Goal: Information Seeking & Learning: Check status

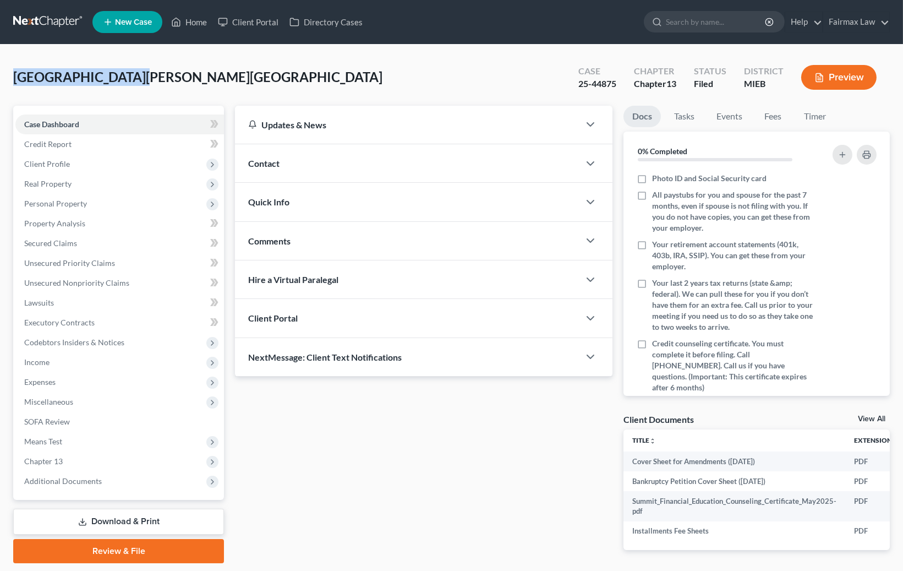
drag, startPoint x: 13, startPoint y: 76, endPoint x: 127, endPoint y: 78, distance: 114.5
click at [127, 78] on div "Hamilton, Shanissa Upgraded Case 25-44875 Chapter Chapter 13 Status Filed Distr…" at bounding box center [451, 82] width 877 height 48
copy span "Hamilton, Shanissa"
drag, startPoint x: 615, startPoint y: 84, endPoint x: 586, endPoint y: 80, distance: 30.0
click at [578, 80] on div "25-44875" at bounding box center [597, 84] width 38 height 13
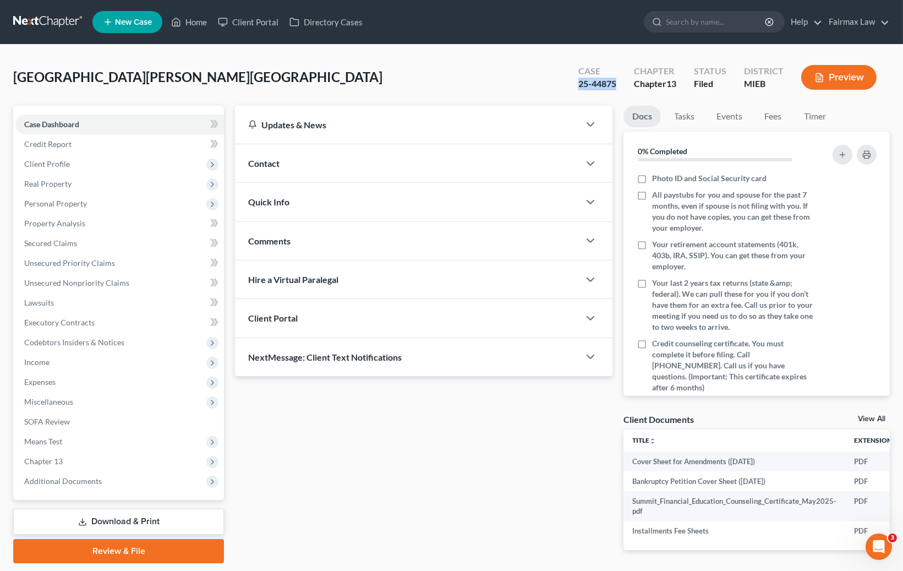
copy div "25-44875"
drag, startPoint x: 135, startPoint y: 76, endPoint x: 14, endPoint y: 79, distance: 121.6
click at [14, 79] on div "Hamilton, Shanissa Upgraded Case 25-44875 Chapter Chapter 13 Status Filed Distr…" at bounding box center [451, 82] width 877 height 48
copy span "Hamilton, Shanissa"
drag, startPoint x: 617, startPoint y: 85, endPoint x: 390, endPoint y: 110, distance: 228.1
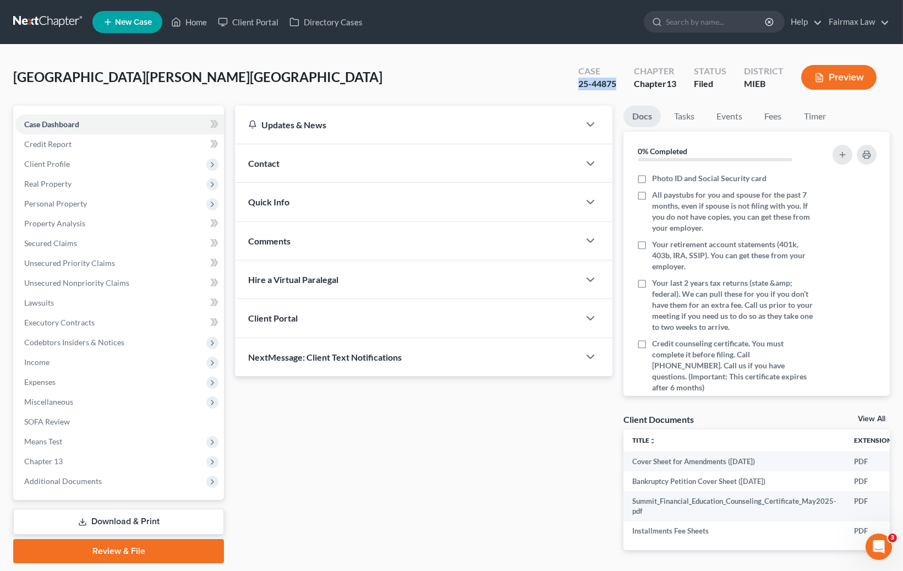
click at [567, 85] on div "Case 25-44875 Chapter Chapter 13 Status Filed District MIEB Preview" at bounding box center [727, 77] width 325 height 39
copy div "25-44875"
click at [40, 79] on span "Hamilton, Shanissa" at bounding box center [197, 77] width 369 height 16
copy span "Hamilton"
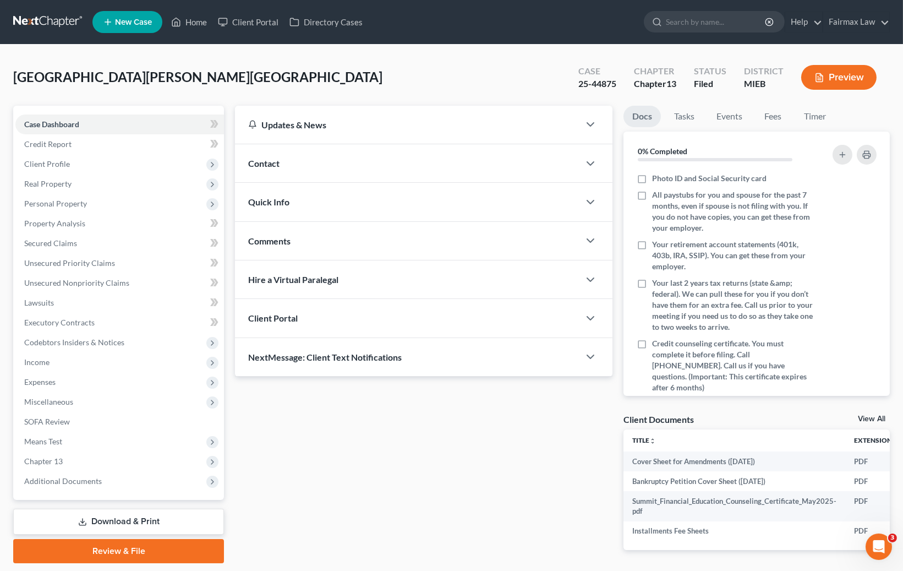
click at [626, 82] on div "Chapter Chapter 13" at bounding box center [655, 78] width 60 height 32
drag, startPoint x: 619, startPoint y: 83, endPoint x: 571, endPoint y: 86, distance: 47.4
click at [571, 86] on div "Case 25-44875" at bounding box center [598, 78] width 56 height 32
copy div "25-44875"
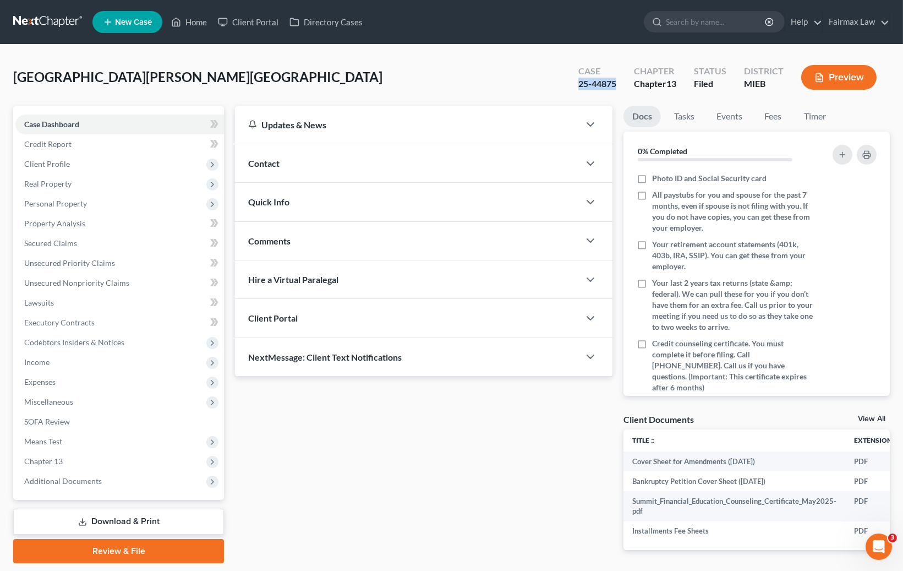
copy div "25-44875"
click at [58, 21] on link at bounding box center [48, 22] width 70 height 20
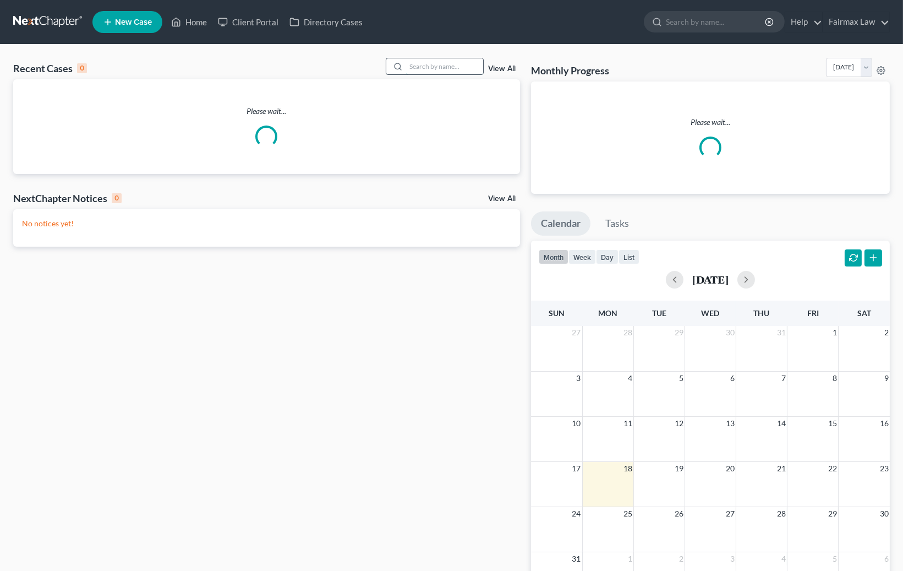
click at [431, 70] on input "search" at bounding box center [444, 66] width 77 height 16
paste input "McIntosh"
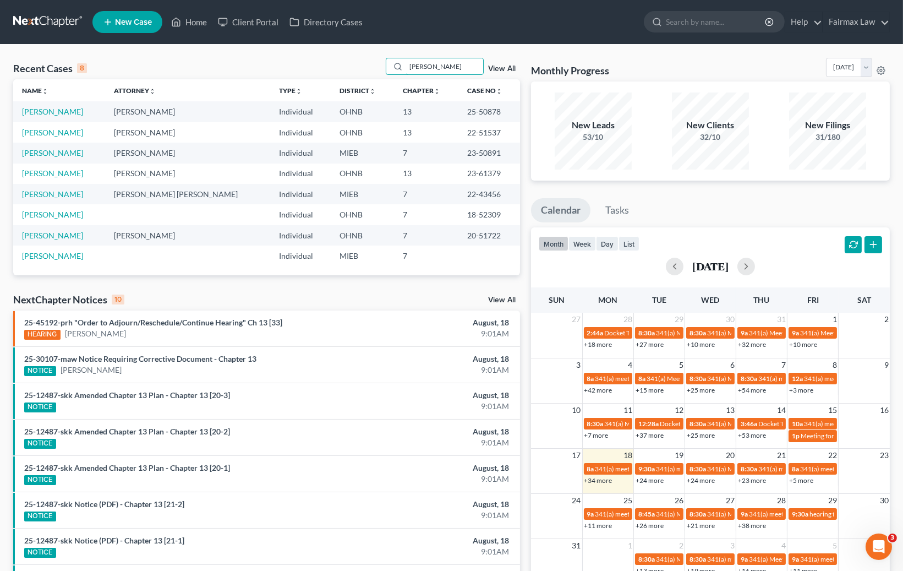
type input "McIntosh"
click at [63, 172] on link "McIntosh, Joy" at bounding box center [52, 172] width 61 height 9
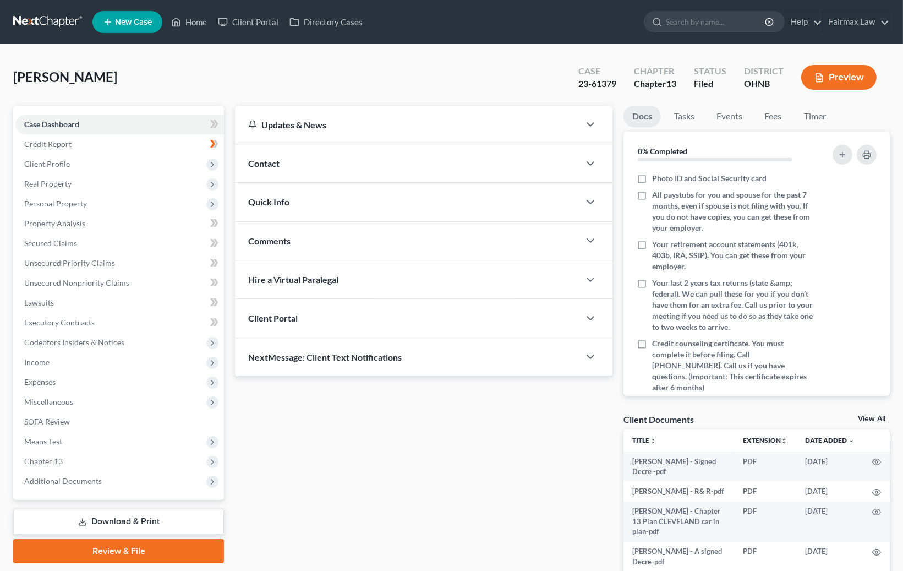
click at [600, 84] on div "23-61379" at bounding box center [597, 84] width 38 height 13
drag, startPoint x: 600, startPoint y: 84, endPoint x: 669, endPoint y: 120, distance: 77.3
click at [600, 84] on div "23-61379" at bounding box center [597, 84] width 38 height 13
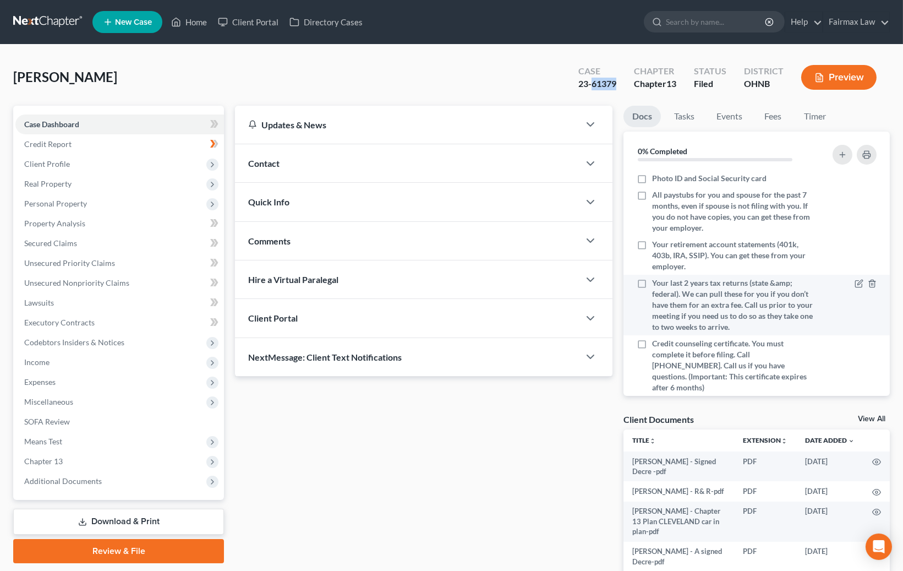
copy div "61379"
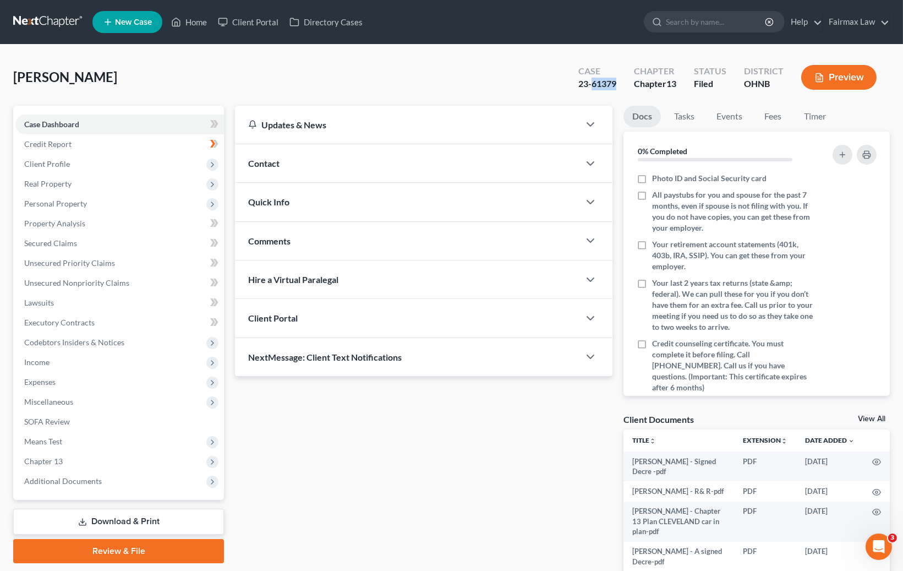
click at [51, 75] on span "McIntosh, Joy" at bounding box center [65, 77] width 104 height 16
copy span "McIntosh"
click at [187, 81] on div "McIntosh, Joy Upgraded Case 23-61379 Chapter Chapter 13 Status Filed District O…" at bounding box center [451, 82] width 877 height 48
drag, startPoint x: 94, startPoint y: 73, endPoint x: 16, endPoint y: 75, distance: 77.6
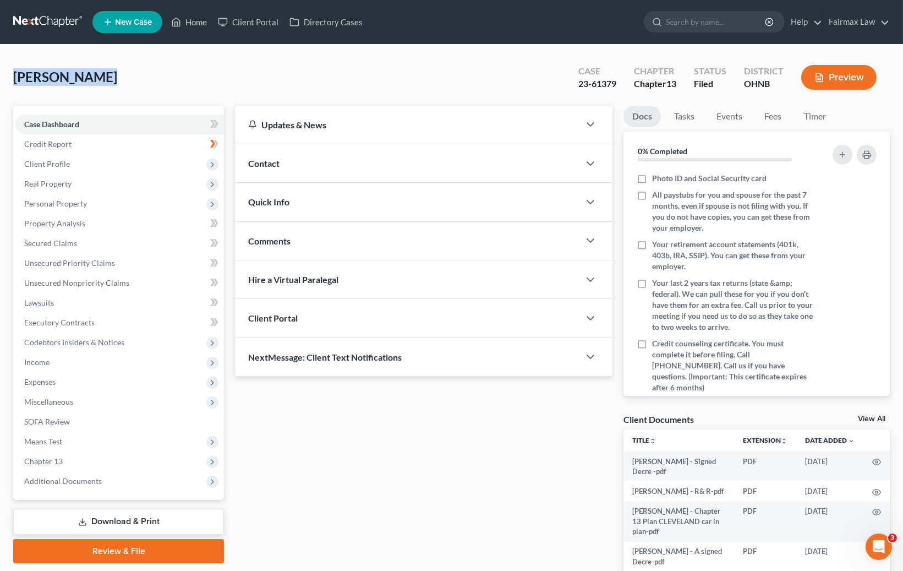
click at [16, 75] on span "McIntosh, Joy" at bounding box center [65, 77] width 104 height 16
copy span "McIntosh, Joy"
drag, startPoint x: 632, startPoint y: 87, endPoint x: 622, endPoint y: 85, distance: 9.6
click at [628, 86] on div "Chapter Chapter 13" at bounding box center [655, 78] width 60 height 32
drag, startPoint x: 619, startPoint y: 81, endPoint x: 574, endPoint y: 73, distance: 45.3
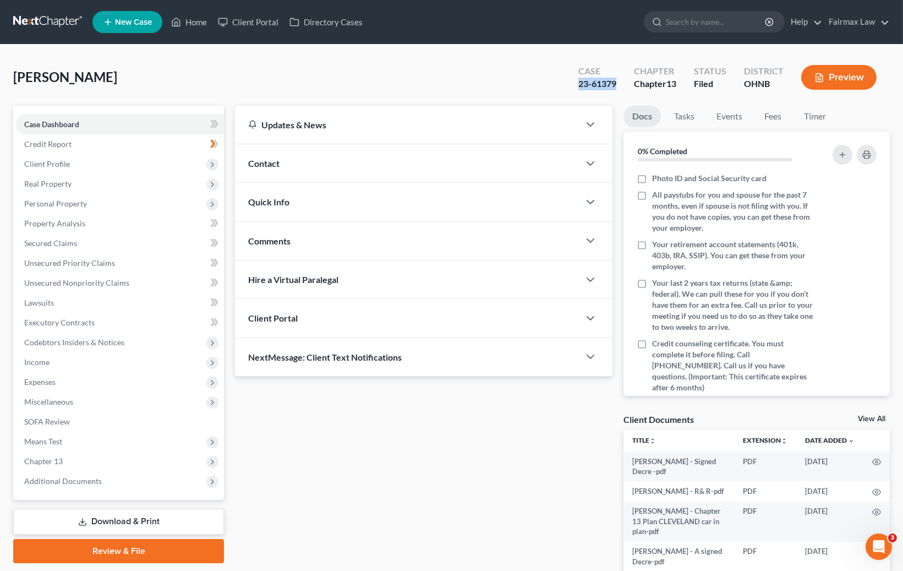
click at [576, 83] on div "Case 23-61379" at bounding box center [598, 78] width 56 height 32
copy div "23-61379"
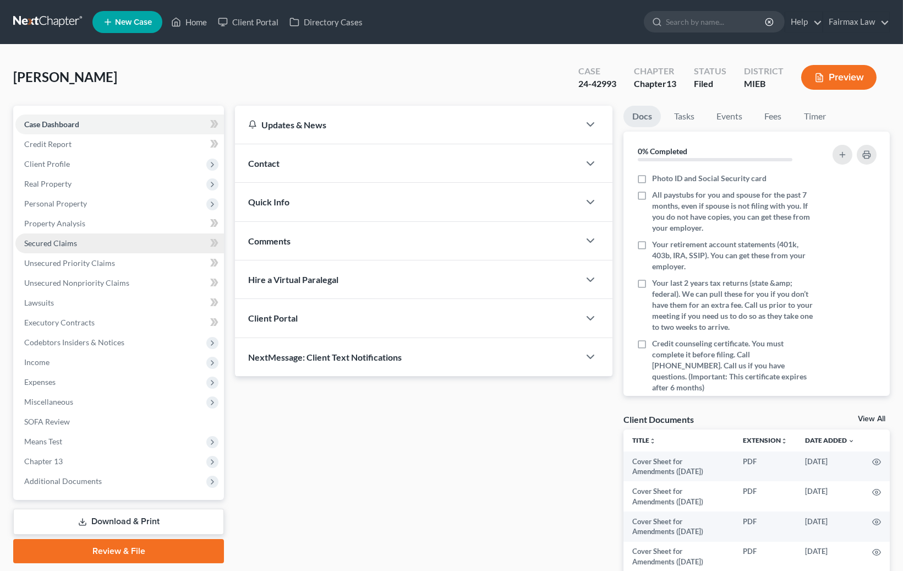
click at [67, 240] on span "Secured Claims" at bounding box center [50, 242] width 53 height 9
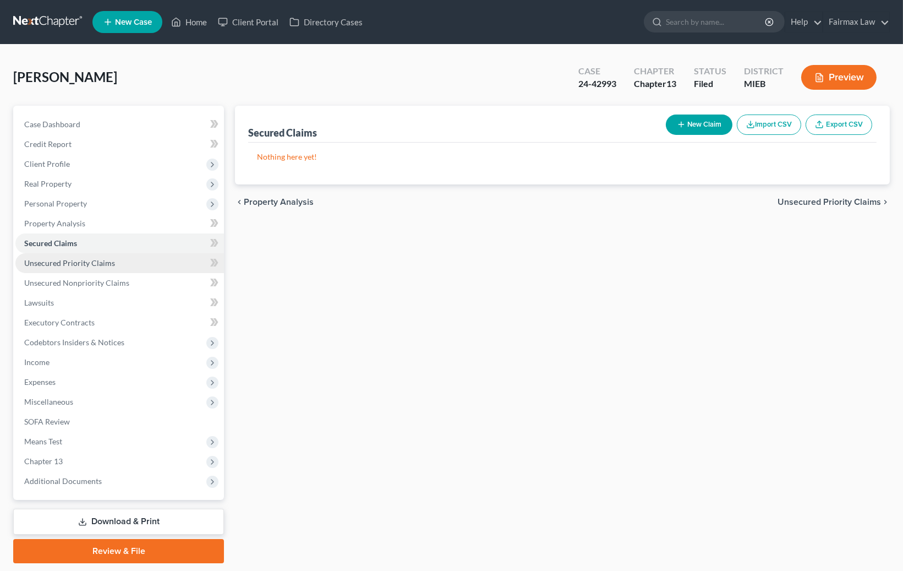
click at [90, 259] on span "Unsecured Priority Claims" at bounding box center [69, 262] width 91 height 9
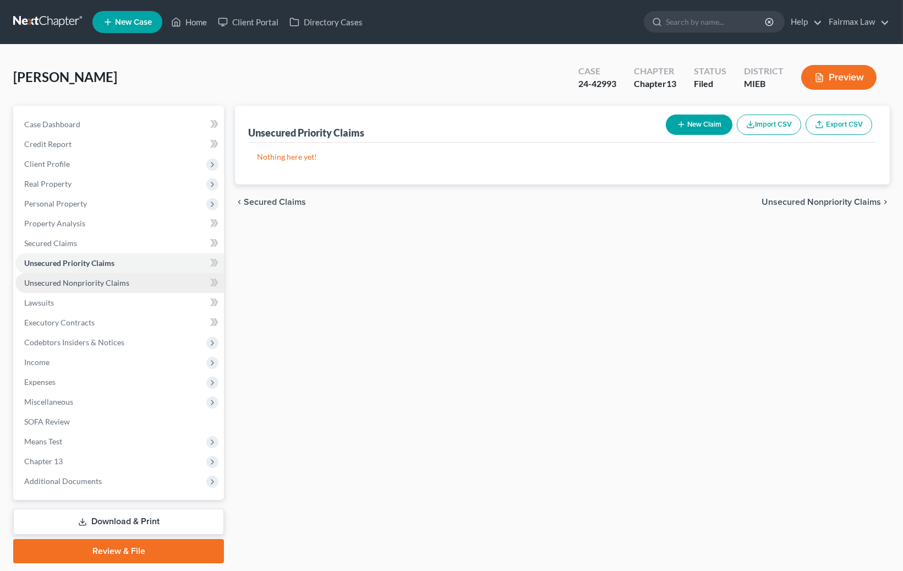
click at [88, 279] on span "Unsecured Nonpriority Claims" at bounding box center [76, 282] width 105 height 9
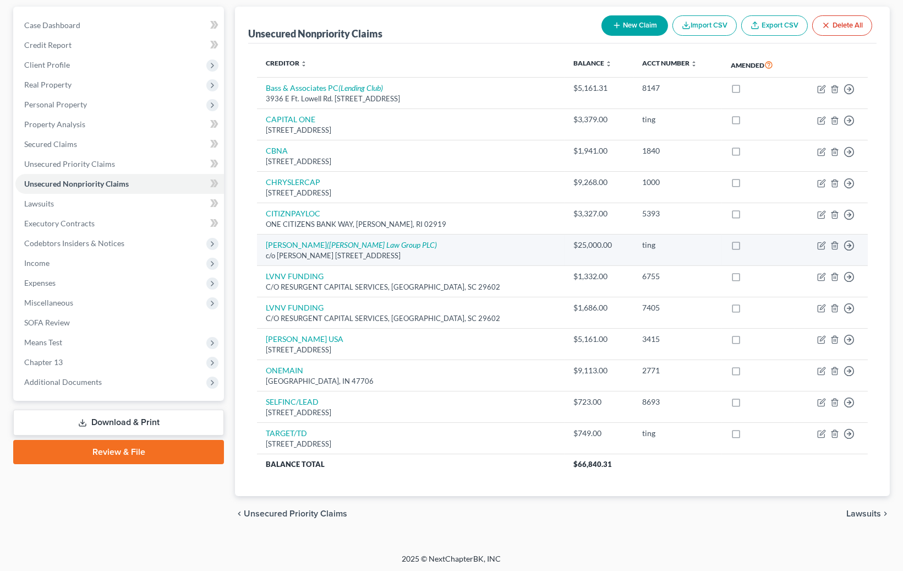
scroll to position [101, 0]
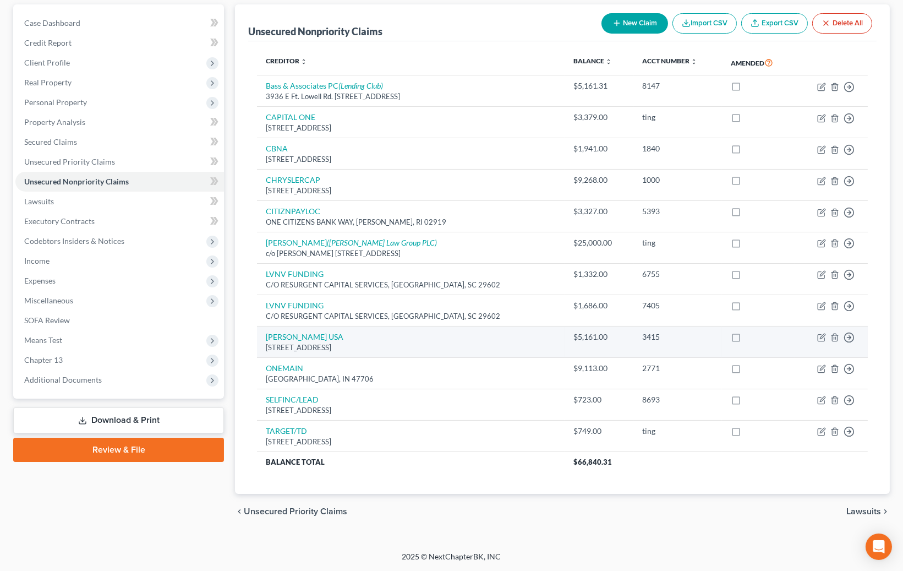
click at [470, 336] on td "OLIPHANT USA 1800 2ND ST, SARASOTA, FL 34236" at bounding box center [411, 341] width 308 height 31
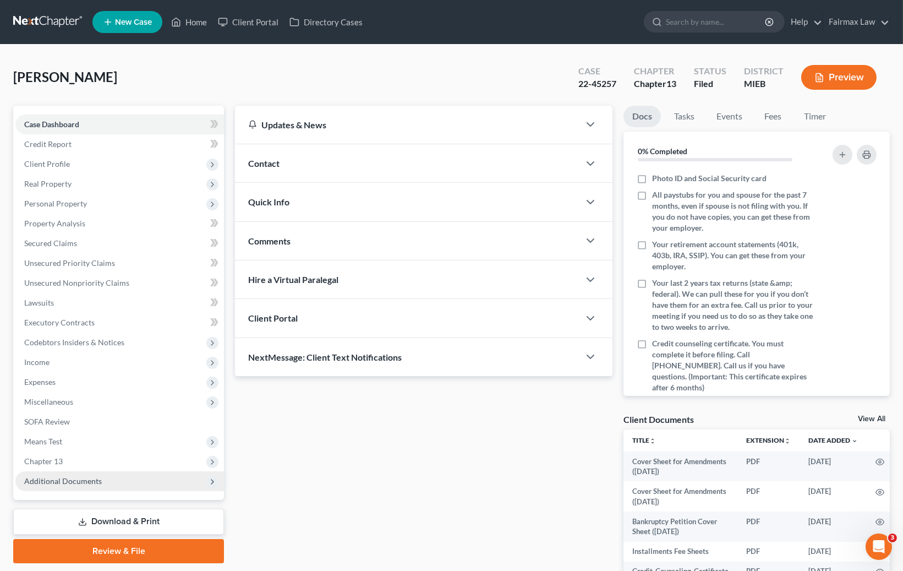
click at [71, 477] on span "Additional Documents" at bounding box center [63, 480] width 78 height 9
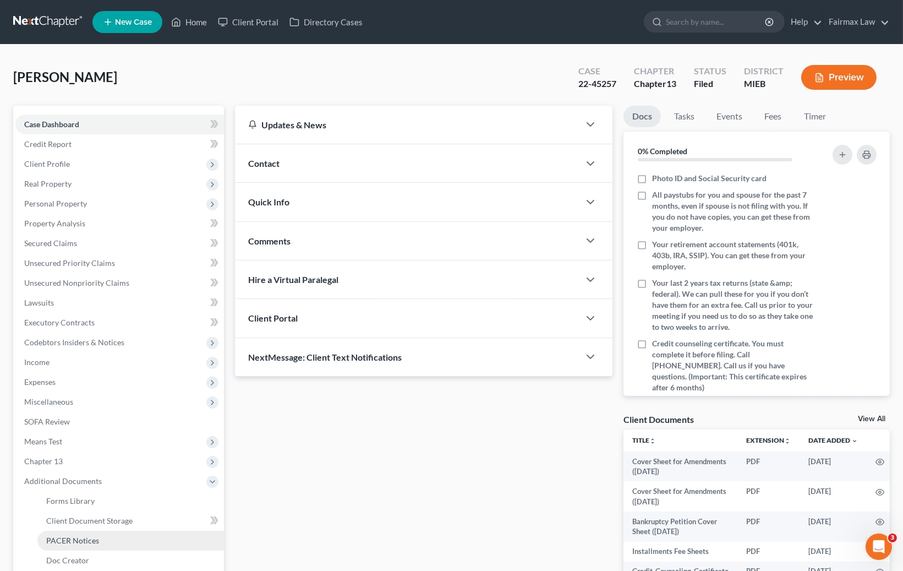
click at [69, 538] on span "PACER Notices" at bounding box center [72, 539] width 53 height 9
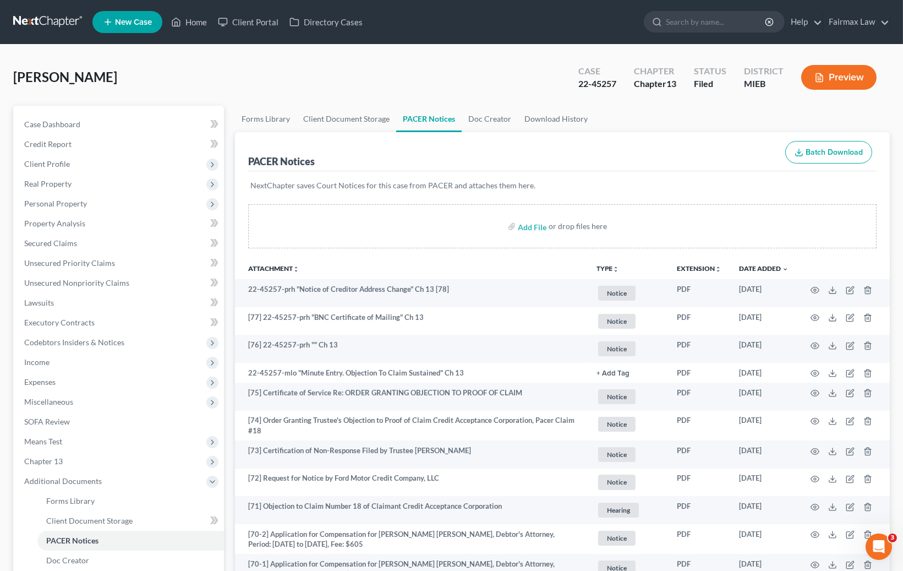
click at [500, 261] on th "Attachment unfold_more expand_more expand_less" at bounding box center [411, 268] width 353 height 22
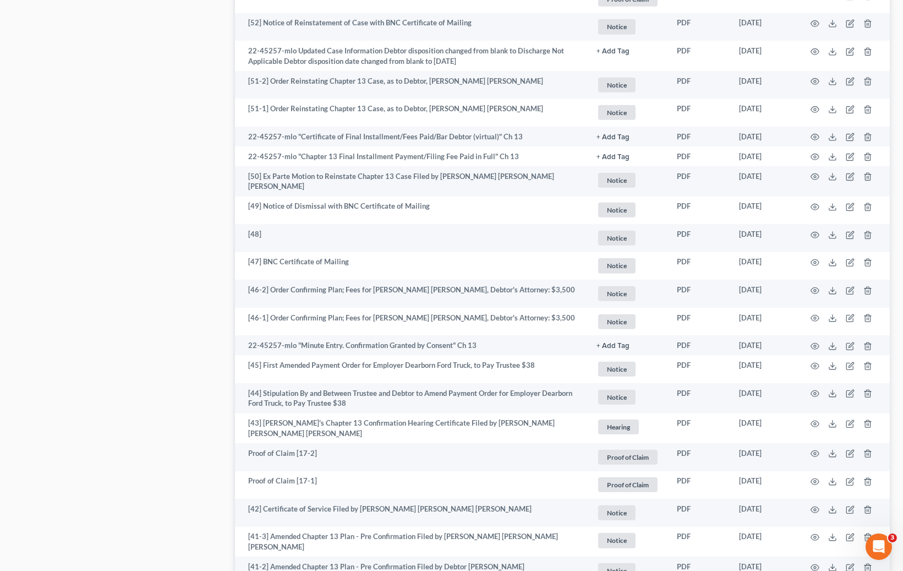
scroll to position [1928, 0]
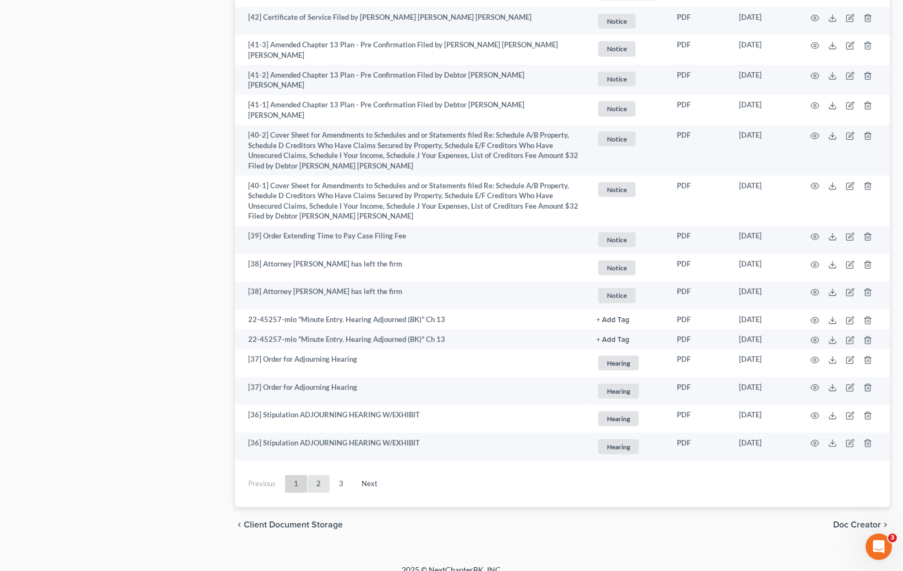
click at [322, 475] on link "2" at bounding box center [319, 484] width 22 height 18
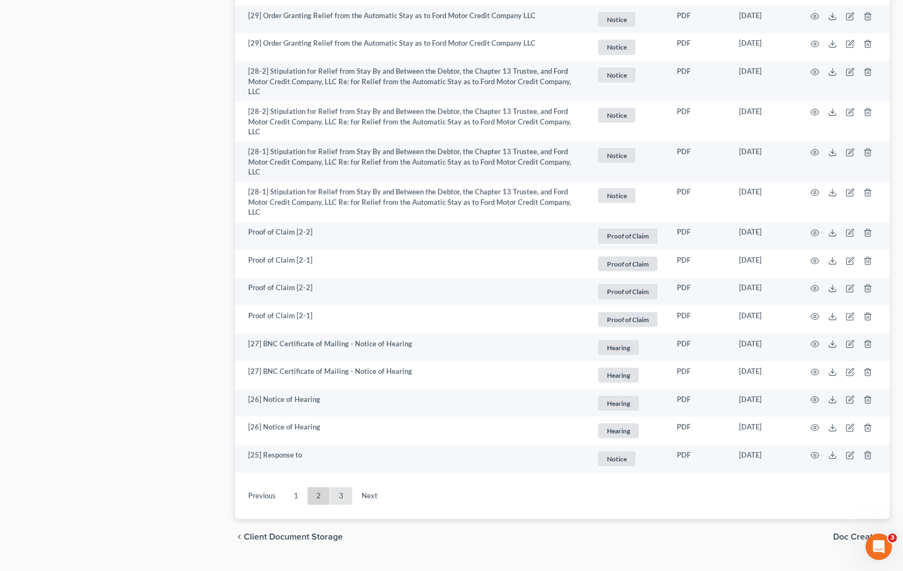
click at [342, 487] on link "3" at bounding box center [341, 496] width 22 height 18
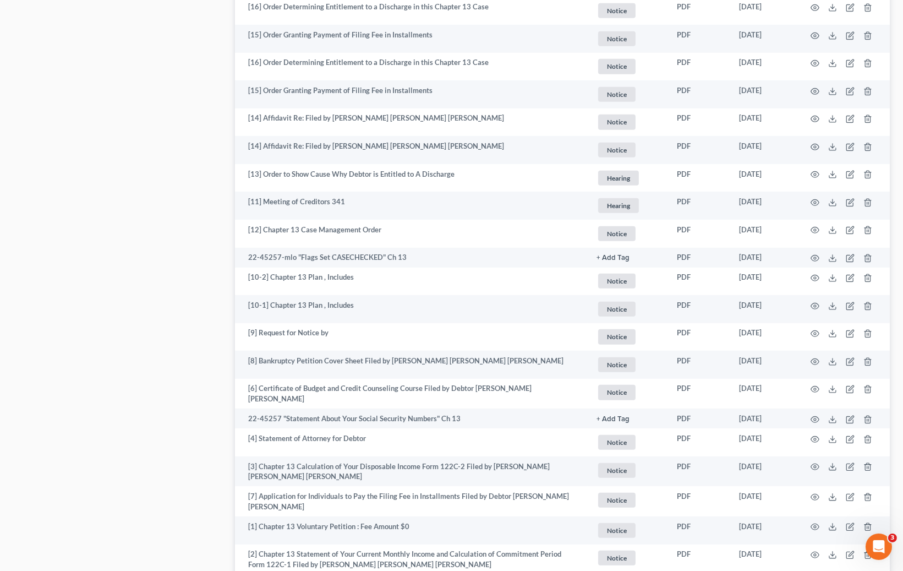
scroll to position [1363, 0]
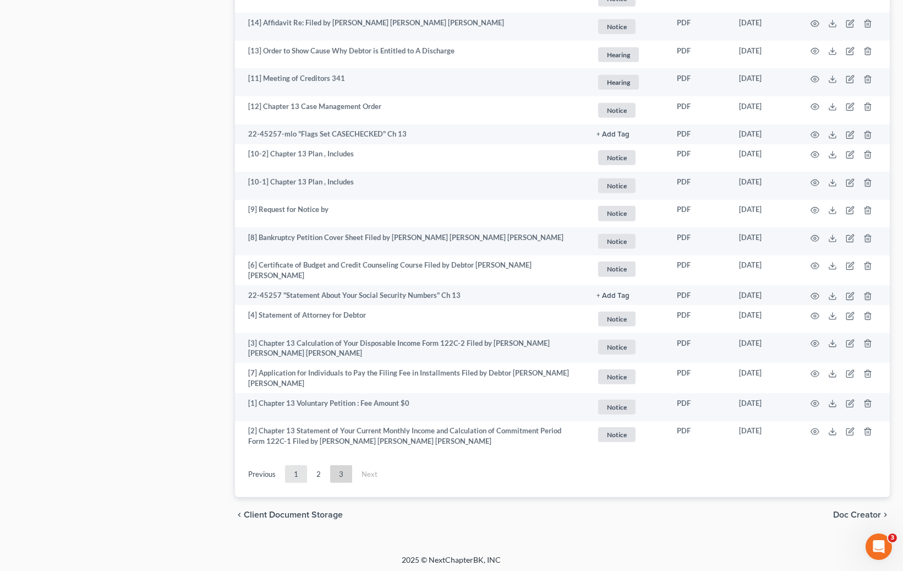
click at [303, 471] on link "1" at bounding box center [296, 474] width 22 height 18
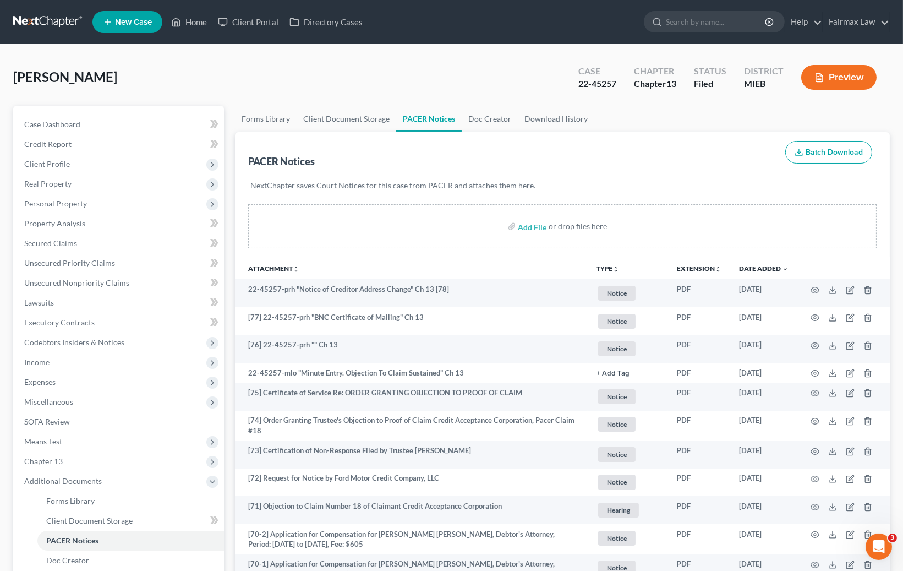
scroll to position [1928, 0]
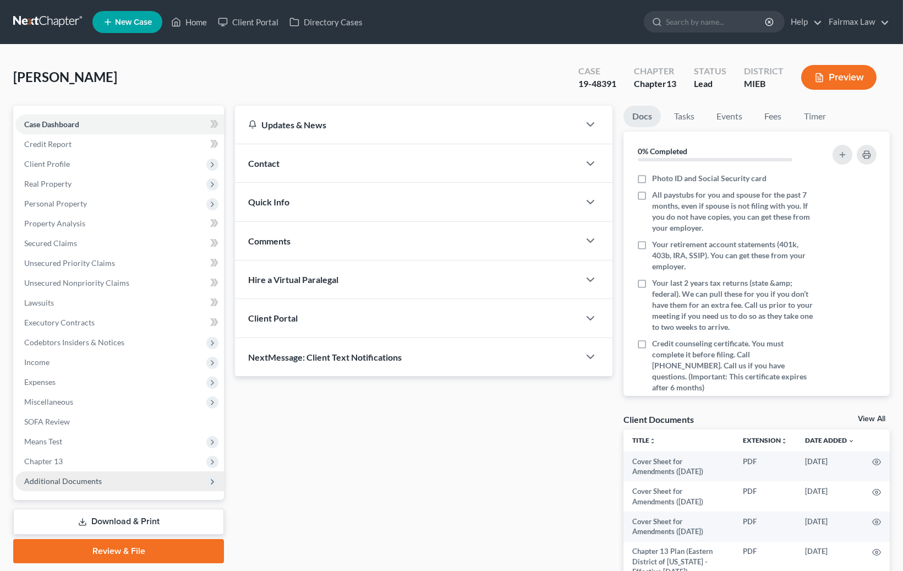
click at [129, 474] on span "Additional Documents" at bounding box center [119, 481] width 209 height 20
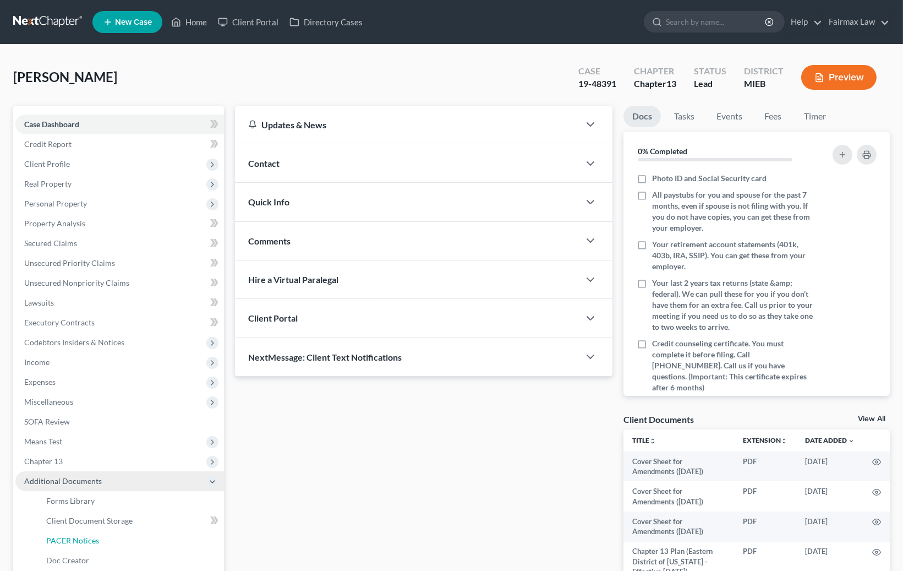
drag, startPoint x: 92, startPoint y: 536, endPoint x: 152, endPoint y: 480, distance: 82.1
click at [92, 537] on span "PACER Notices" at bounding box center [72, 539] width 53 height 9
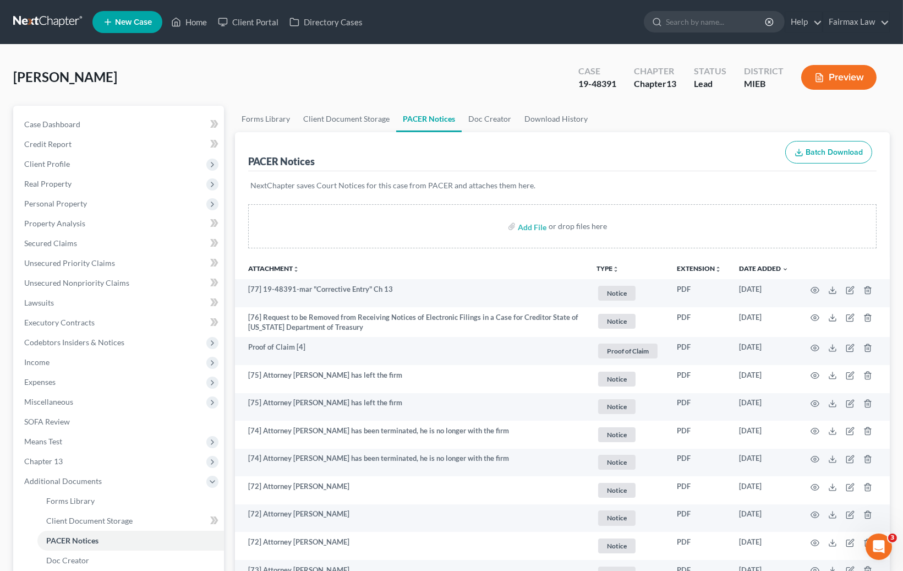
click at [610, 84] on div "19-48391" at bounding box center [597, 84] width 38 height 13
copy div "48391"
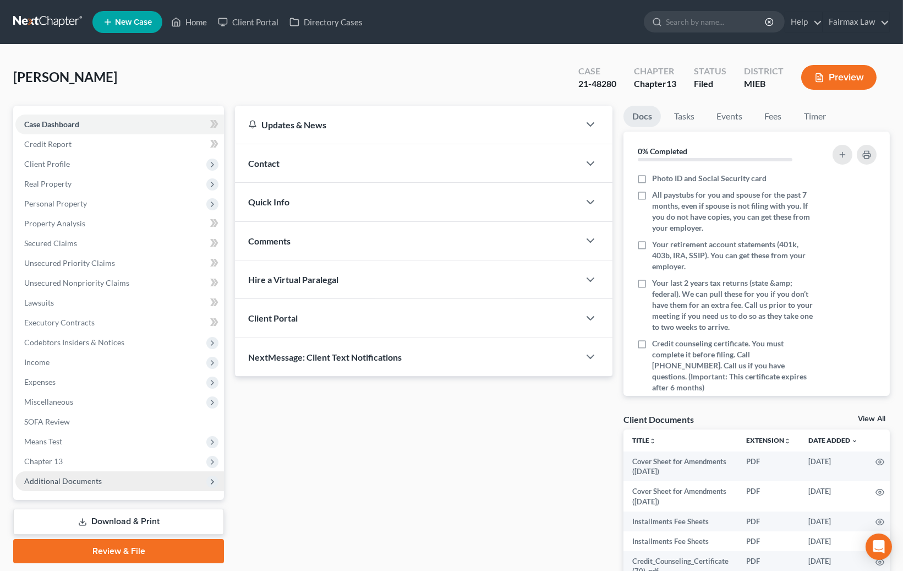
click at [62, 479] on span "Additional Documents" at bounding box center [63, 480] width 78 height 9
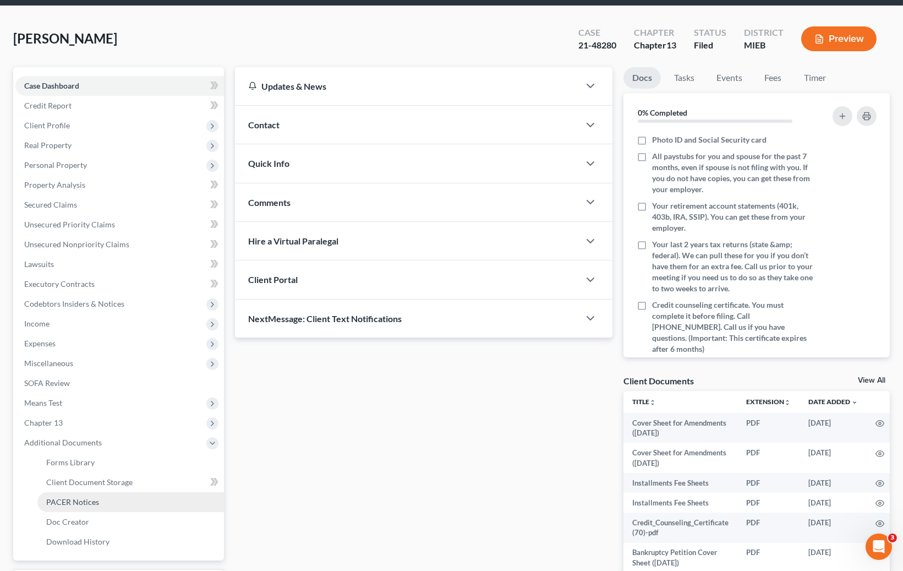
click at [83, 497] on span "PACER Notices" at bounding box center [72, 501] width 53 height 9
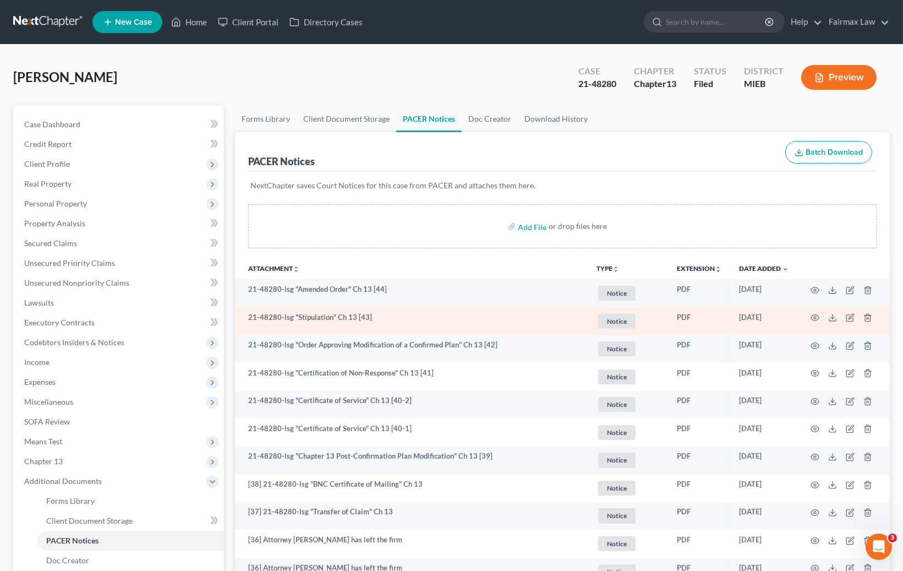
click at [478, 326] on td "21-48280-lsg "Stipulation" Ch 13 [43]" at bounding box center [411, 321] width 353 height 28
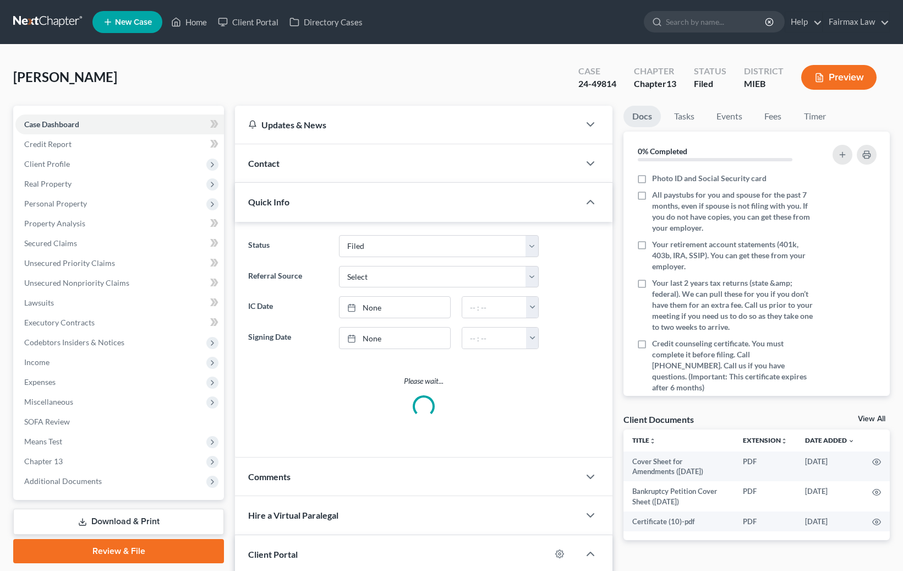
select select "2"
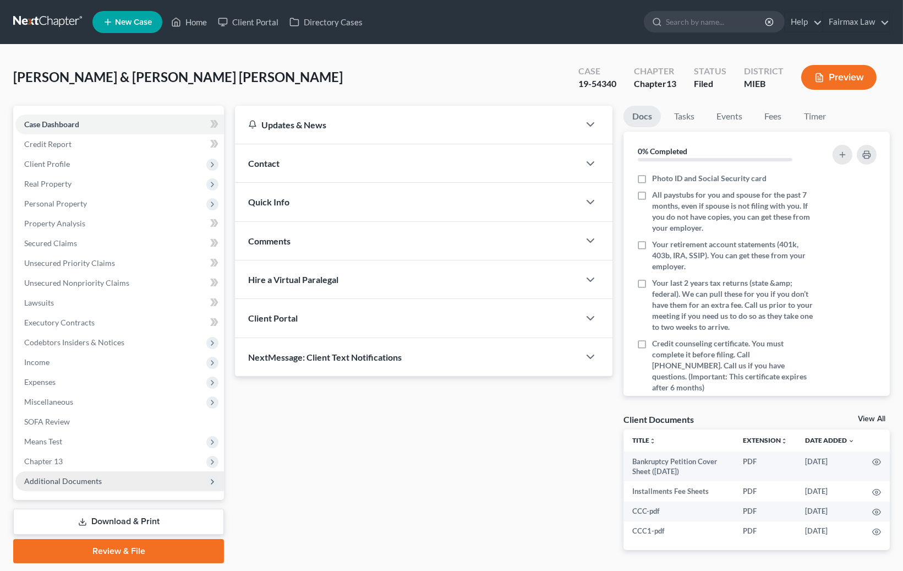
click at [91, 483] on span "Additional Documents" at bounding box center [63, 480] width 78 height 9
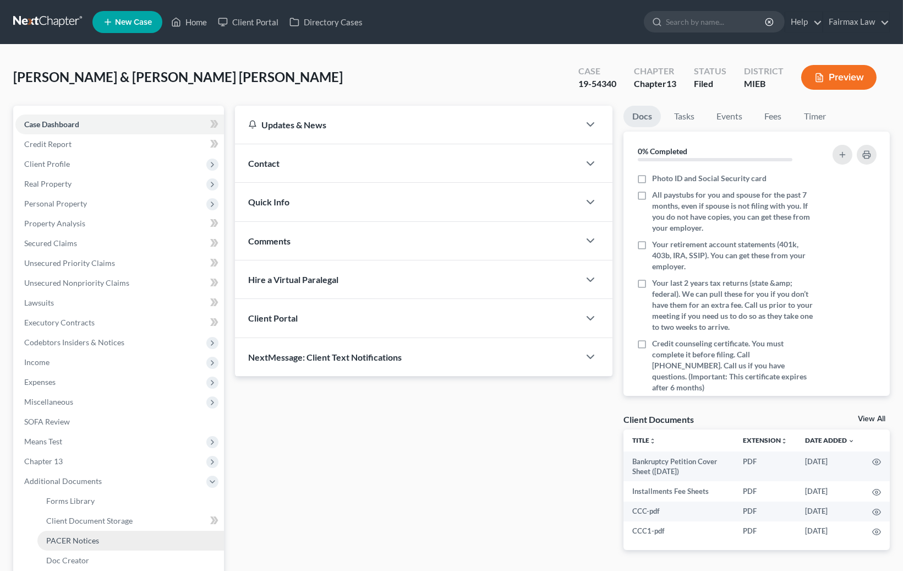
click at [95, 538] on span "PACER Notices" at bounding box center [72, 539] width 53 height 9
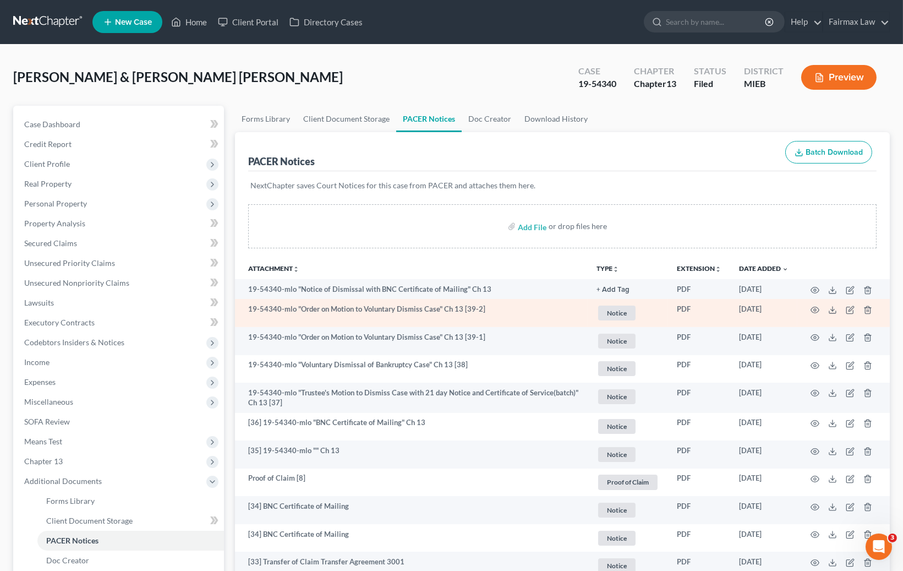
click at [499, 319] on td "19-54340-mlo "Order on Motion to Voluntary Dismiss Case" Ch 13 [39-2]" at bounding box center [411, 313] width 353 height 28
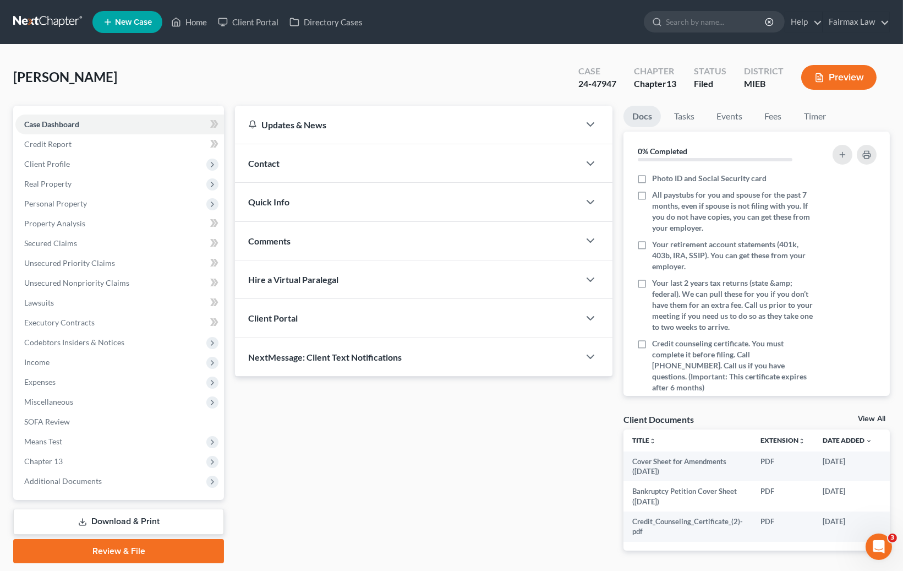
drag, startPoint x: 120, startPoint y: 74, endPoint x: 29, endPoint y: 78, distance: 91.4
click at [24, 79] on div "[PERSON_NAME] Upgraded Case 24-47947 Chapter Chapter 13 Status Filed District M…" at bounding box center [451, 82] width 877 height 48
click at [601, 24] on ul "New Case Home Client Portal Directory Cases - No Result - See all results Or Pr…" at bounding box center [490, 22] width 797 height 29
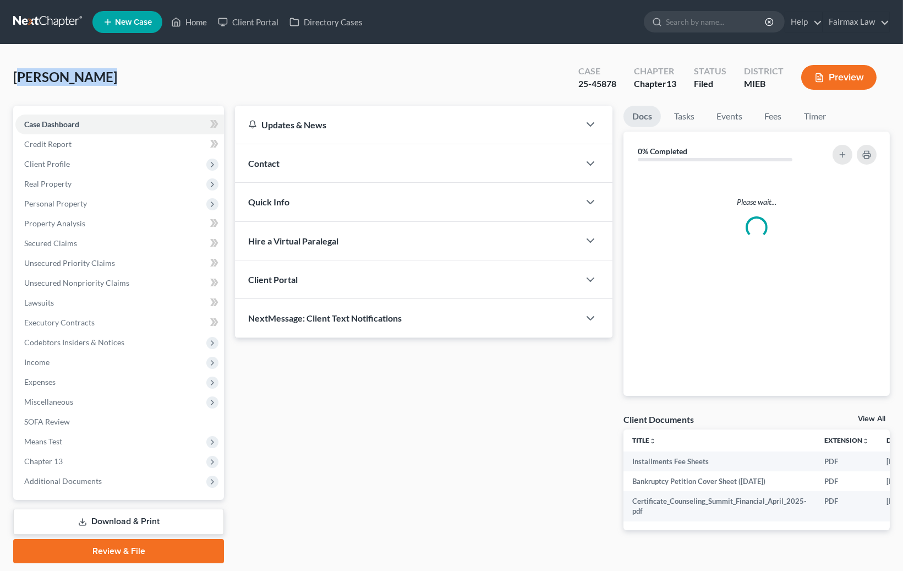
drag, startPoint x: 96, startPoint y: 72, endPoint x: 17, endPoint y: 73, distance: 79.8
click at [17, 73] on span "Lewis, Thomas" at bounding box center [65, 77] width 104 height 16
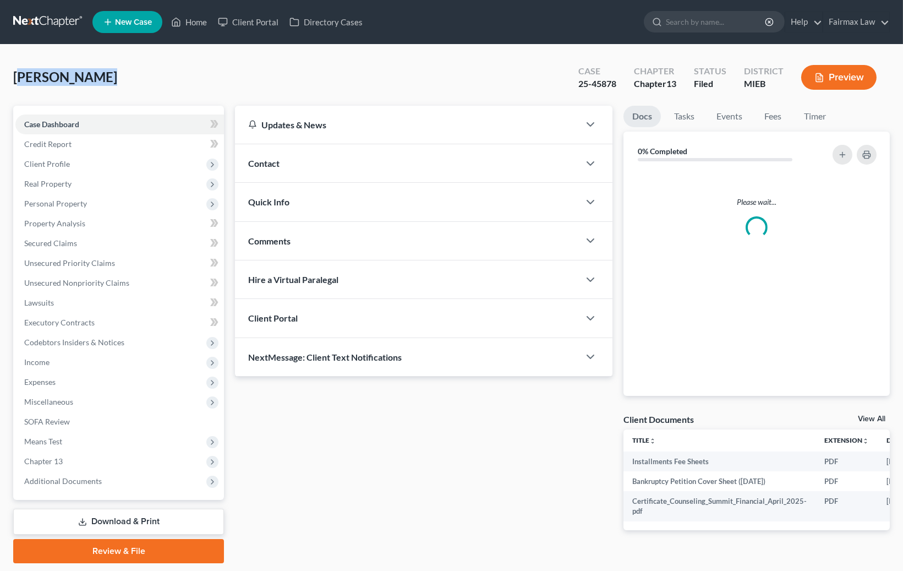
click at [23, 77] on span "Lewis, Thomas" at bounding box center [65, 77] width 104 height 16
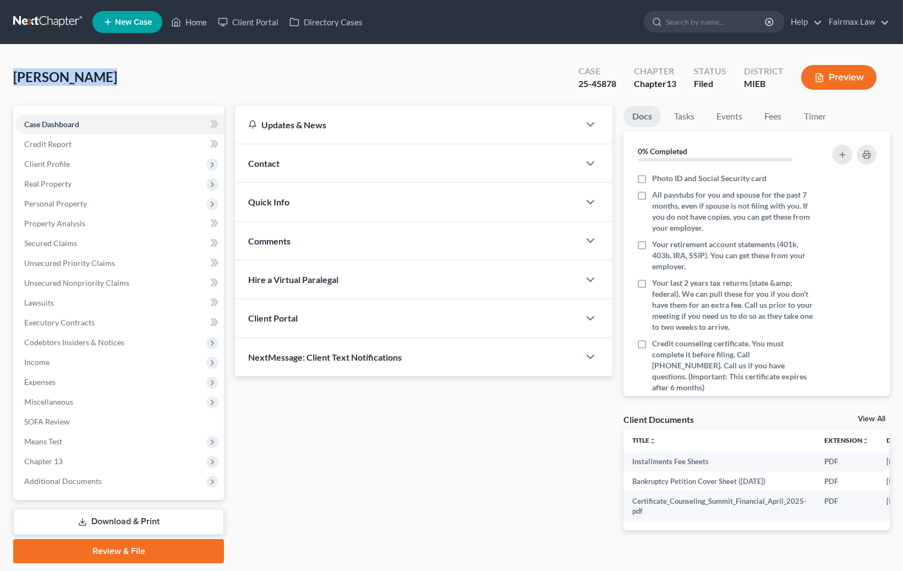
drag, startPoint x: 14, startPoint y: 77, endPoint x: 102, endPoint y: 84, distance: 88.3
click at [104, 83] on div "Lewis, Thomas Upgraded Case 25-45878 Chapter Chapter 13 Status Filed District M…" at bounding box center [451, 82] width 877 height 48
copy span "Lewis, Thomas"
click at [118, 76] on div "Lewis, Thomas Upgraded Case 25-45878 Chapter Chapter 13 Status Filed District M…" at bounding box center [451, 82] width 877 height 48
drag, startPoint x: 82, startPoint y: 77, endPoint x: 9, endPoint y: 80, distance: 73.3
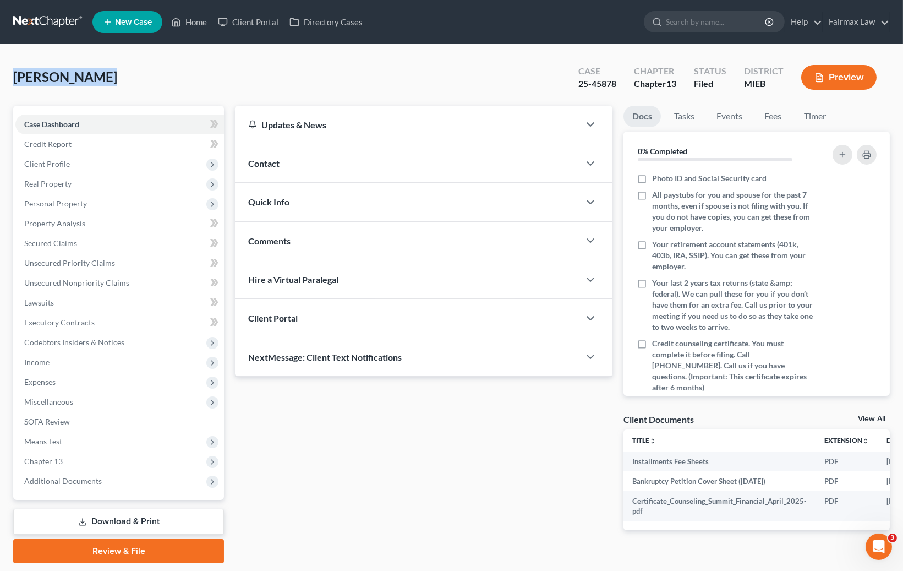
click at [9, 80] on div "Lewis, Thomas Upgraded Case 25-45878 Chapter Chapter 13 Status Filed District M…" at bounding box center [451, 315] width 903 height 540
copy span "Lewis, Thomas"
drag, startPoint x: 619, startPoint y: 84, endPoint x: 573, endPoint y: 83, distance: 46.3
click at [573, 83] on div "Case 25-45878" at bounding box center [598, 78] width 56 height 32
copy div "25-45878"
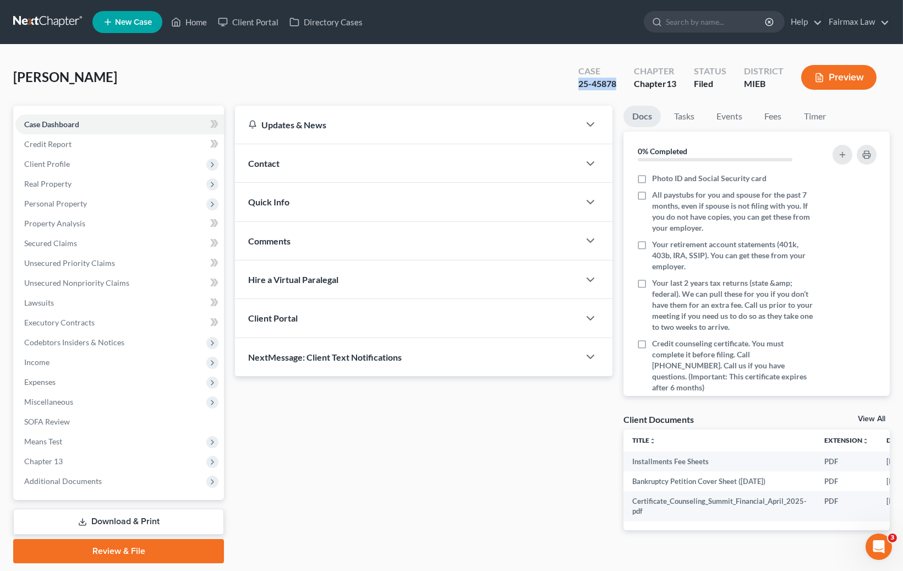
copy div "25-45878"
click at [65, 242] on span "Secured Claims" at bounding box center [50, 242] width 53 height 9
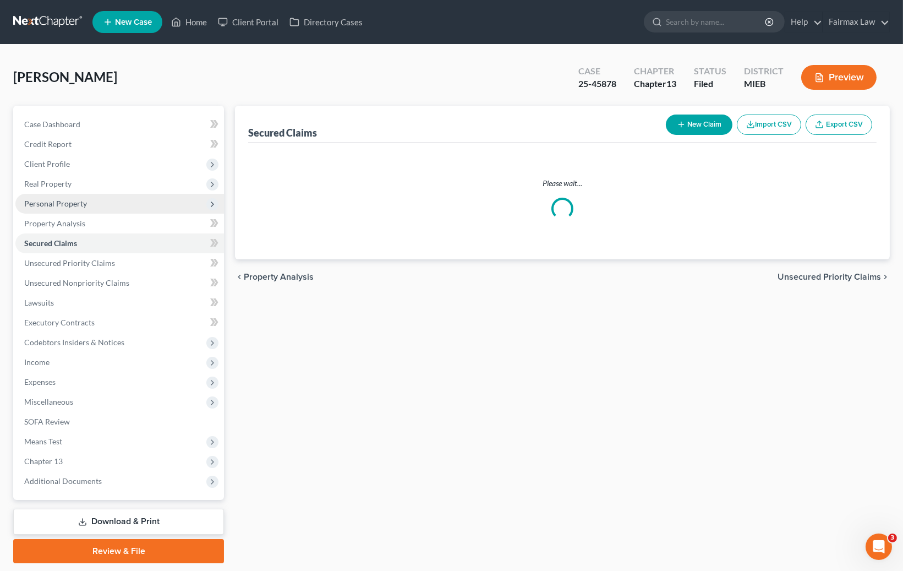
click at [74, 203] on span "Personal Property" at bounding box center [55, 203] width 63 height 9
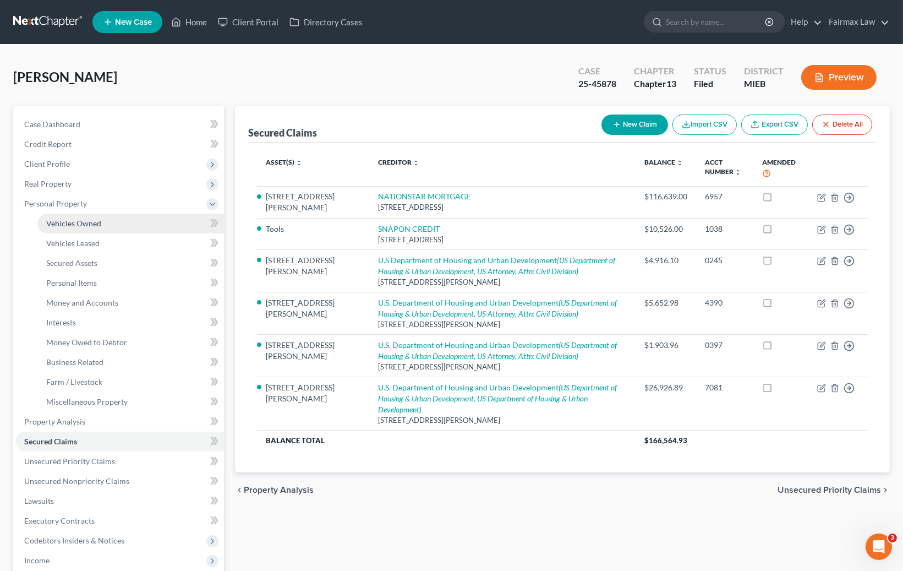
click at [86, 217] on link "Vehicles Owned" at bounding box center [130, 224] width 187 height 20
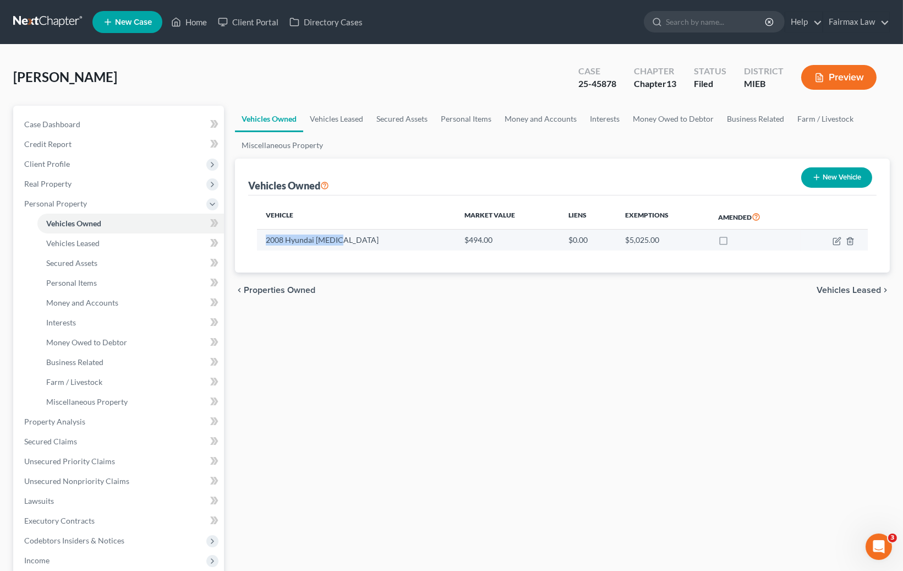
drag, startPoint x: 338, startPoint y: 240, endPoint x: 267, endPoint y: 241, distance: 71.5
click at [267, 241] on td "2008 Hyundai Sonata" at bounding box center [356, 239] width 199 height 21
copy td "2008 Hyundai Sonata"
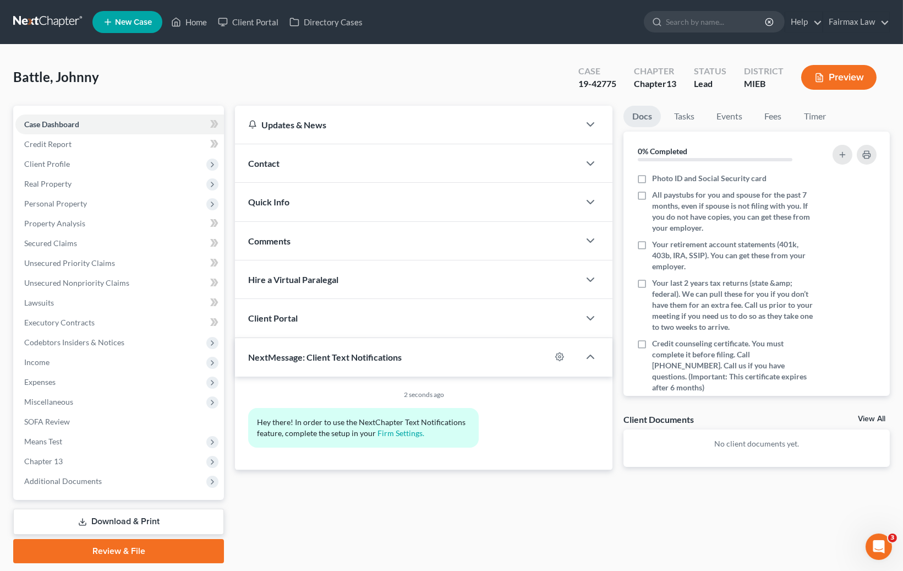
drag, startPoint x: 89, startPoint y: 482, endPoint x: 87, endPoint y: 490, distance: 7.9
click at [89, 483] on span "Additional Documents" at bounding box center [63, 480] width 78 height 9
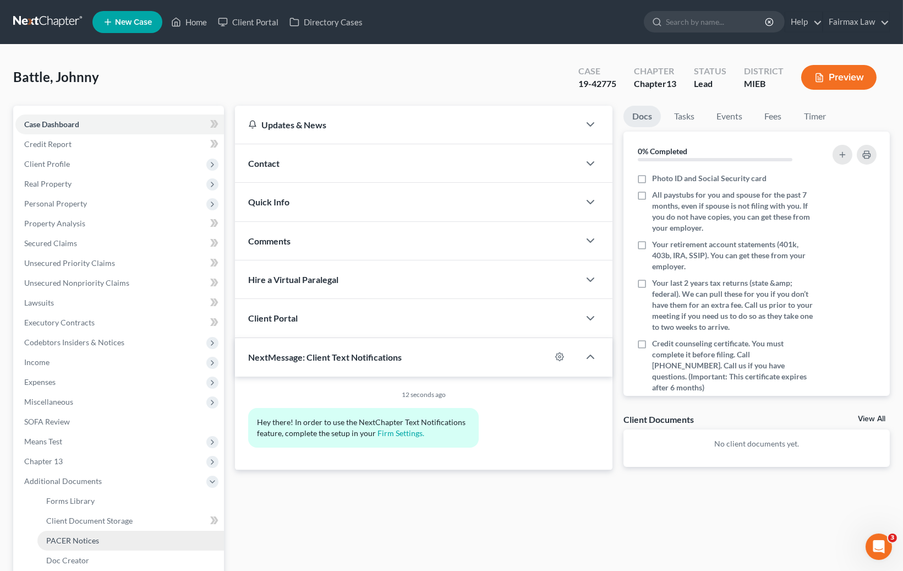
click at [80, 533] on link "PACER Notices" at bounding box center [130, 540] width 187 height 20
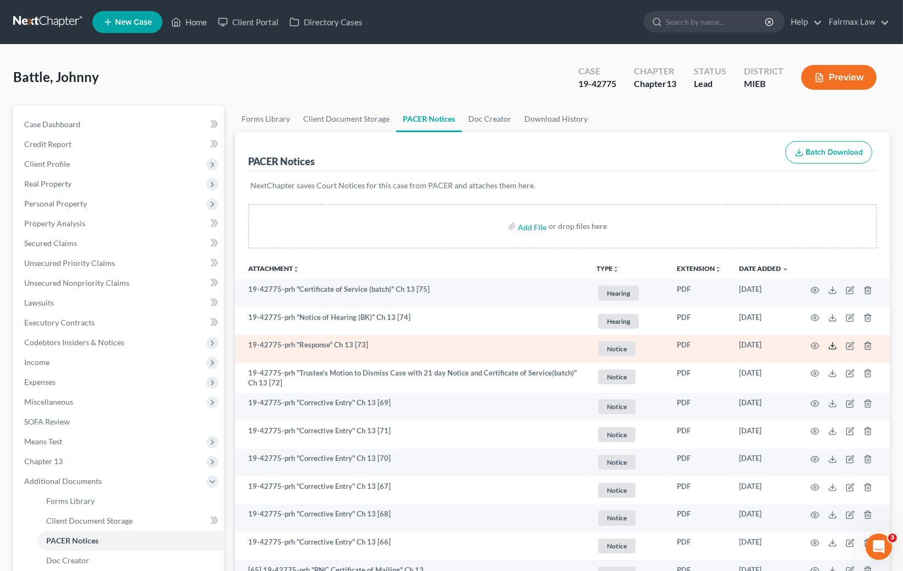
click at [835, 345] on icon at bounding box center [832, 345] width 9 height 9
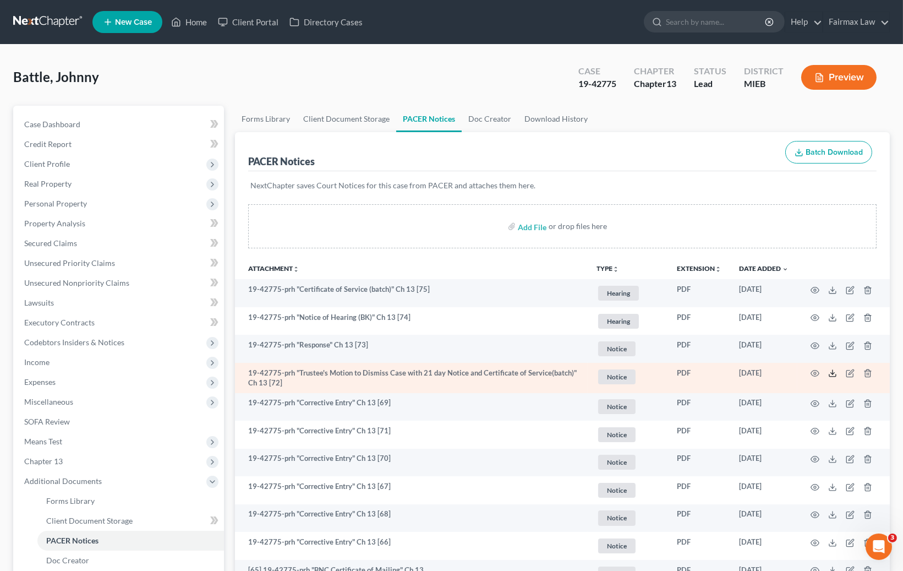
click at [833, 371] on line at bounding box center [833, 372] width 0 height 4
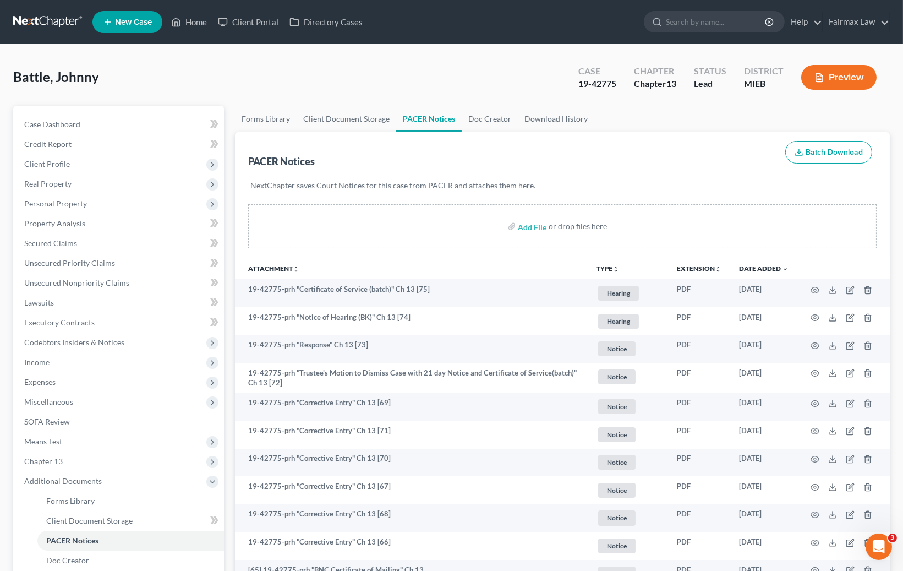
click at [458, 266] on th "Attachment unfold_more expand_more expand_less" at bounding box center [411, 268] width 353 height 22
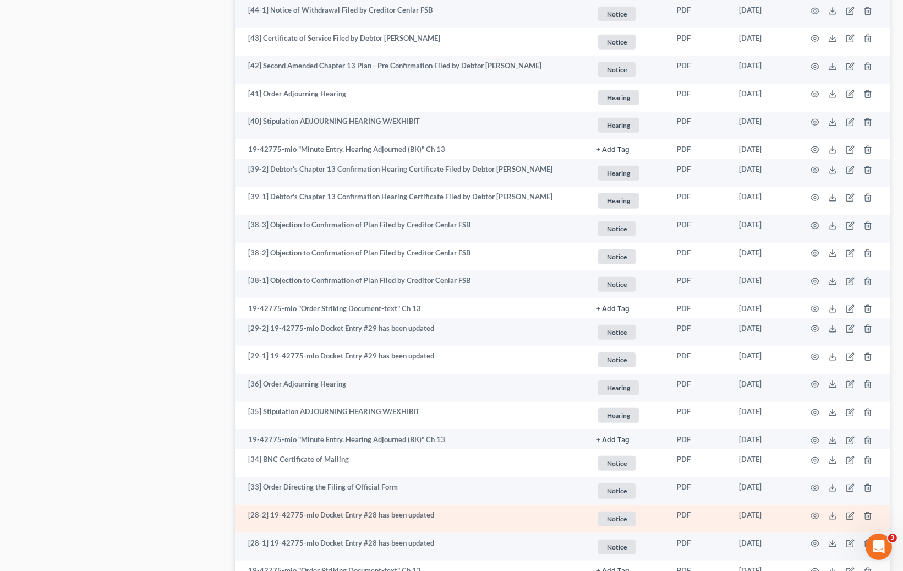
scroll to position [1873, 0]
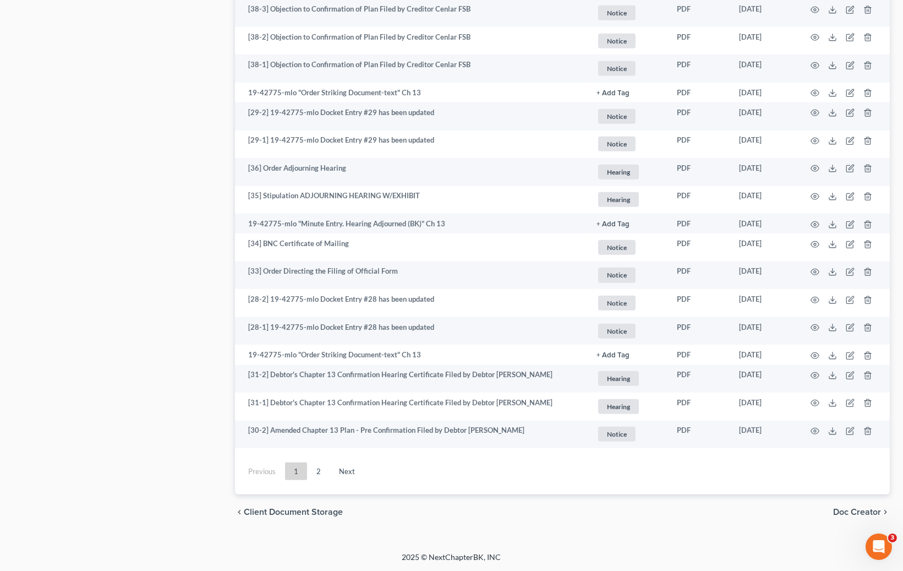
drag, startPoint x: 324, startPoint y: 467, endPoint x: 333, endPoint y: 452, distance: 17.4
click at [324, 467] on link "2" at bounding box center [319, 471] width 22 height 18
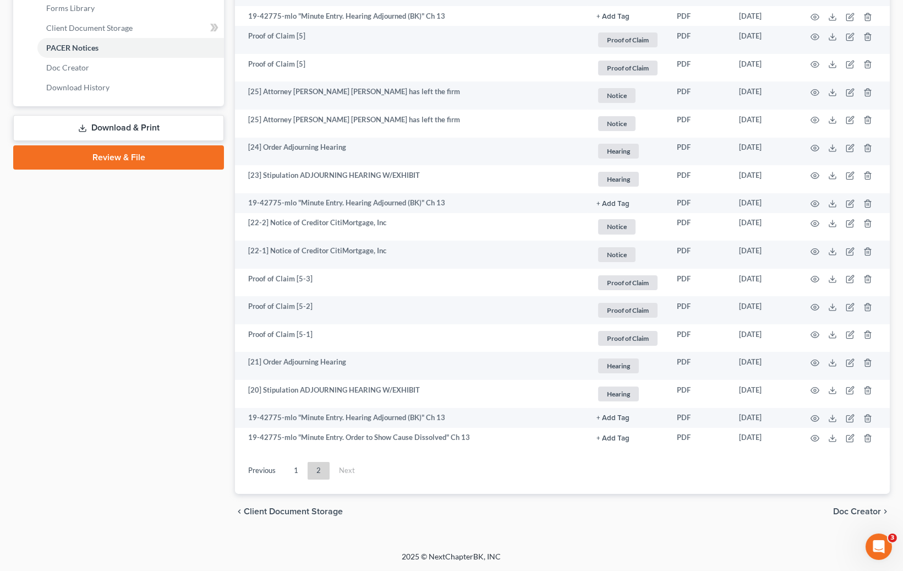
scroll to position [492, 0]
click at [412, 109] on td "[25] Attorney Tyler James Viilo has left the firm" at bounding box center [411, 96] width 353 height 28
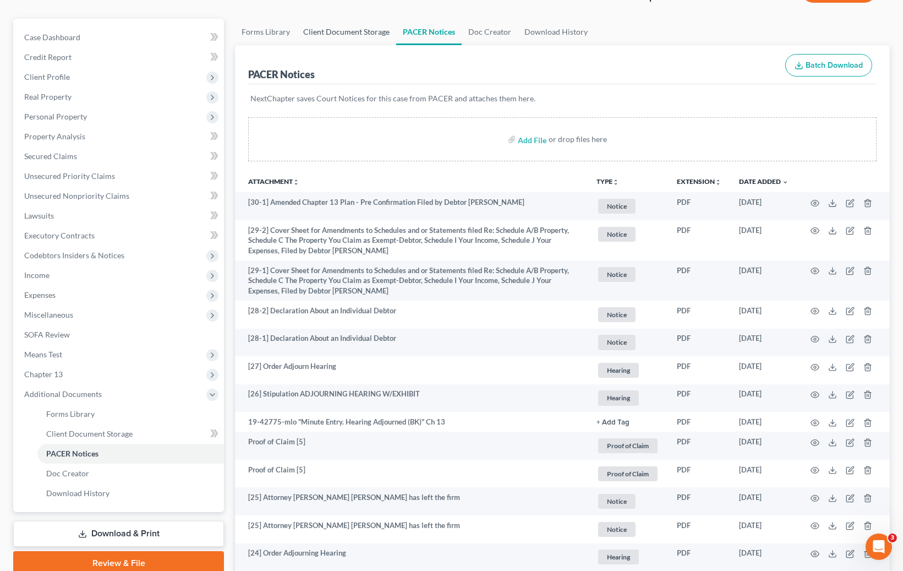
scroll to position [0, 0]
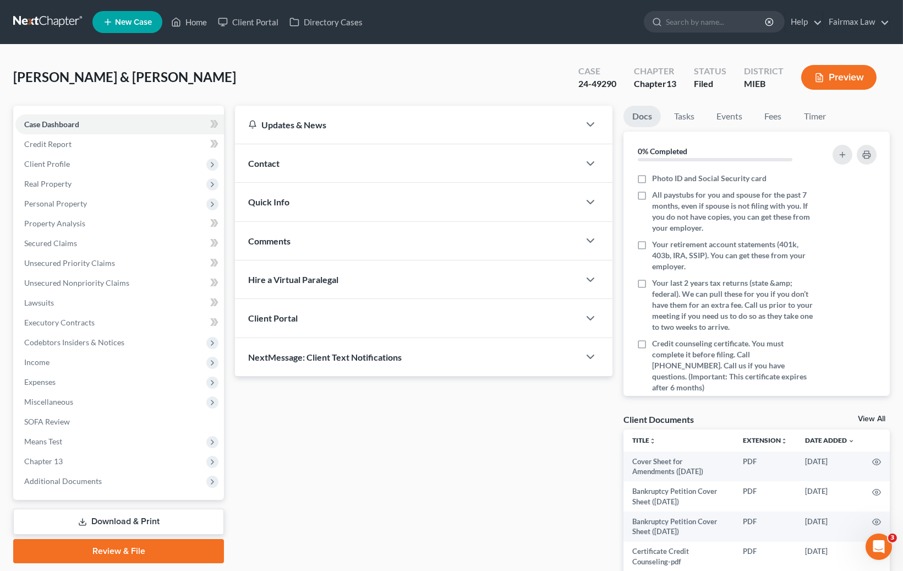
click at [770, 41] on nav "Home New Case Client Portal Directory Cases Fairmax Law [EMAIL_ADDRESS][DOMAIN_…" at bounding box center [451, 22] width 903 height 44
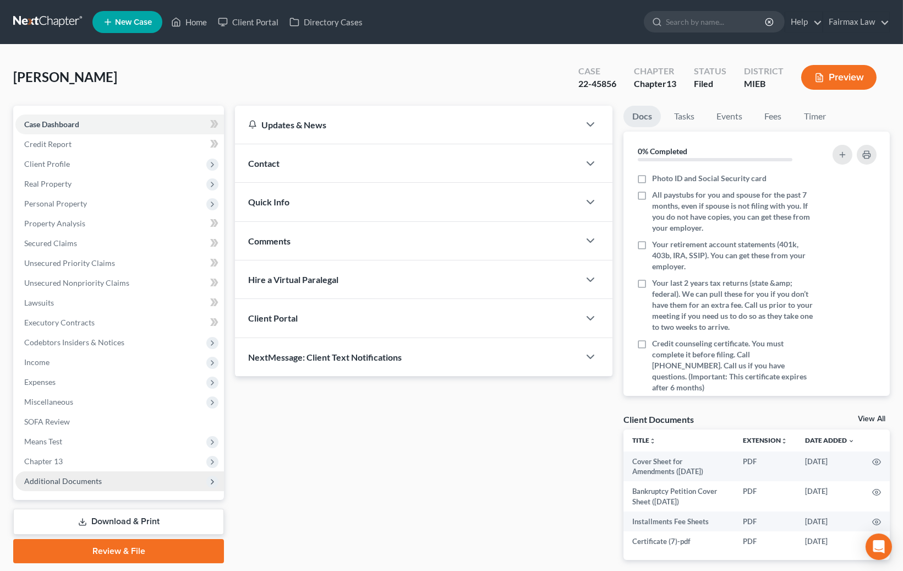
click at [136, 482] on span "Additional Documents" at bounding box center [119, 481] width 209 height 20
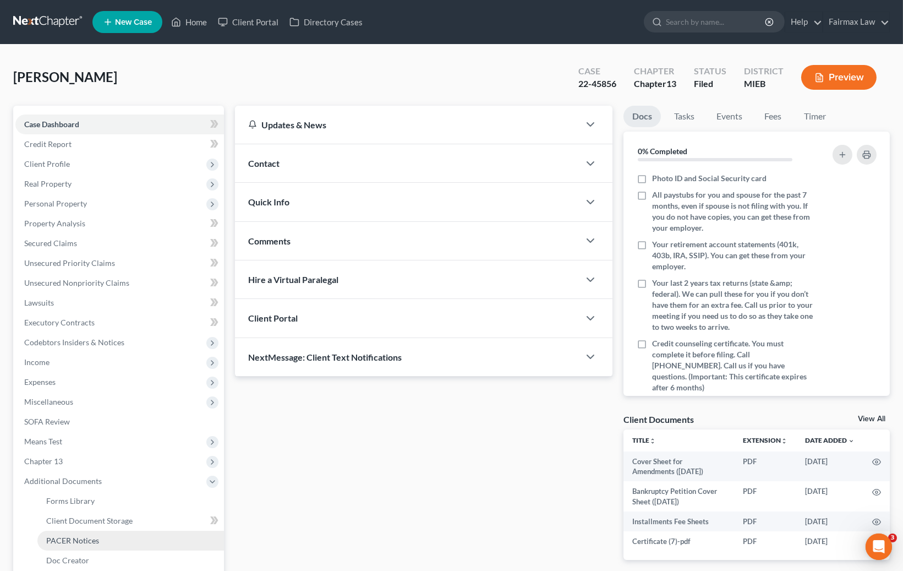
click at [101, 534] on link "PACER Notices" at bounding box center [130, 540] width 187 height 20
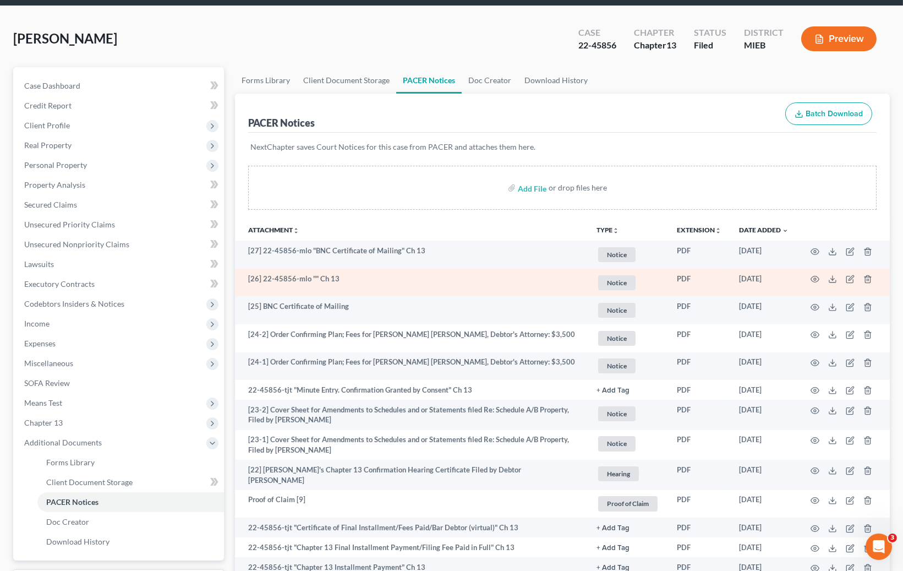
scroll to position [58, 0]
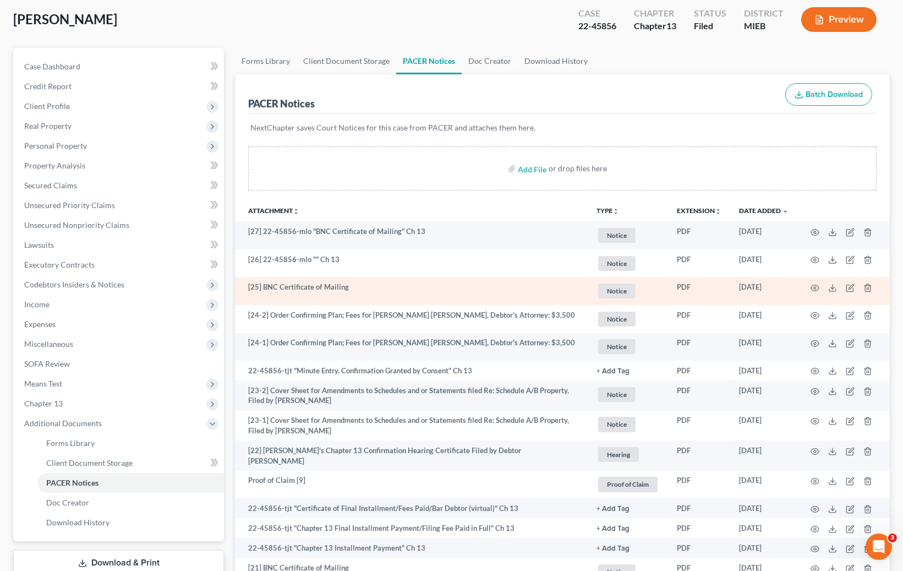
click at [464, 298] on td "[25] BNC Certificate of Mailing" at bounding box center [411, 291] width 353 height 28
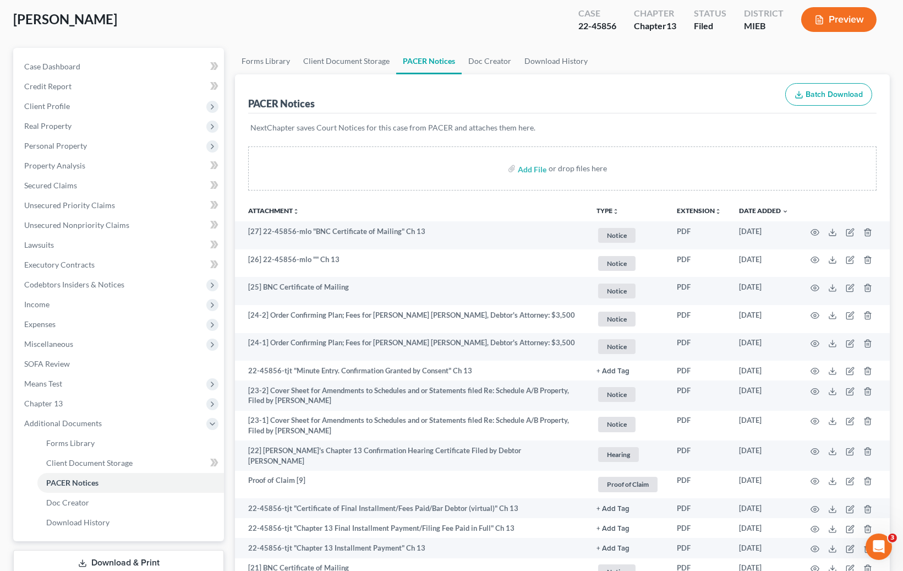
click at [664, 13] on div "Chapter" at bounding box center [655, 13] width 42 height 13
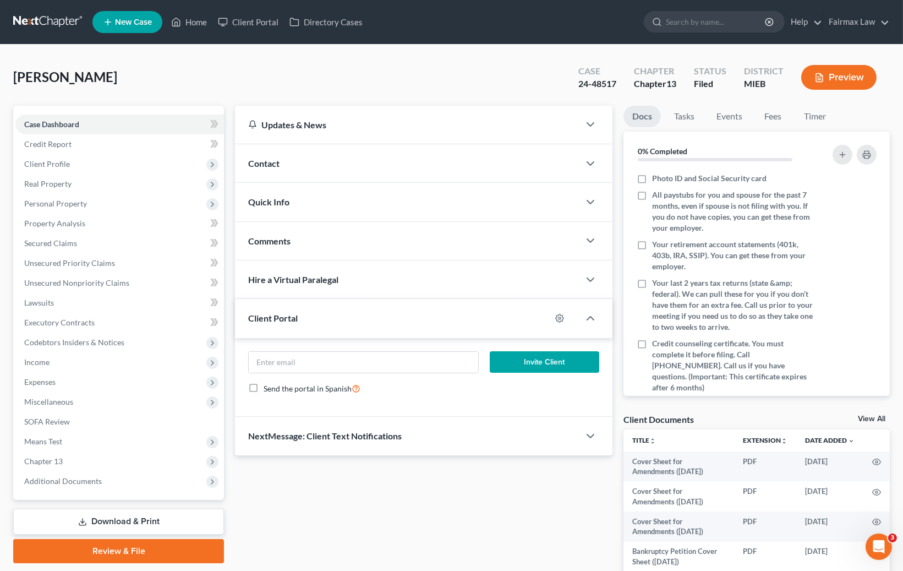
click at [608, 81] on div "24-48517" at bounding box center [597, 84] width 38 height 13
drag, startPoint x: 618, startPoint y: 81, endPoint x: 577, endPoint y: 80, distance: 40.7
click at [577, 80] on div "Case 24-48517" at bounding box center [598, 78] width 56 height 32
copy div "24-48517"
click at [574, 74] on div "Case 24-48517" at bounding box center [598, 78] width 56 height 32
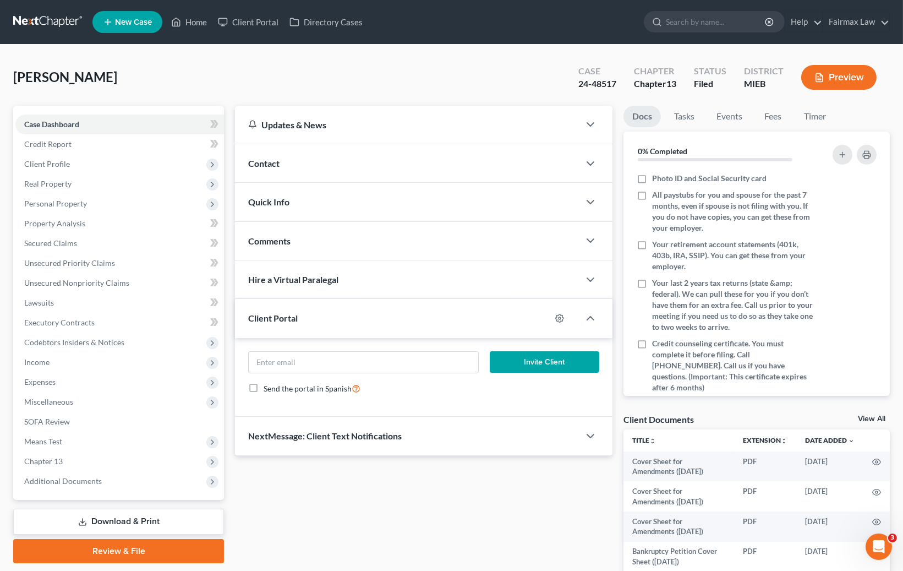
drag, startPoint x: 103, startPoint y: 78, endPoint x: 17, endPoint y: 78, distance: 86.4
click at [17, 78] on div "[PERSON_NAME] Upgraded Case 24-48517 Chapter Chapter 13 Status Filed District M…" at bounding box center [451, 82] width 877 height 48
copy span "[PERSON_NAME]"
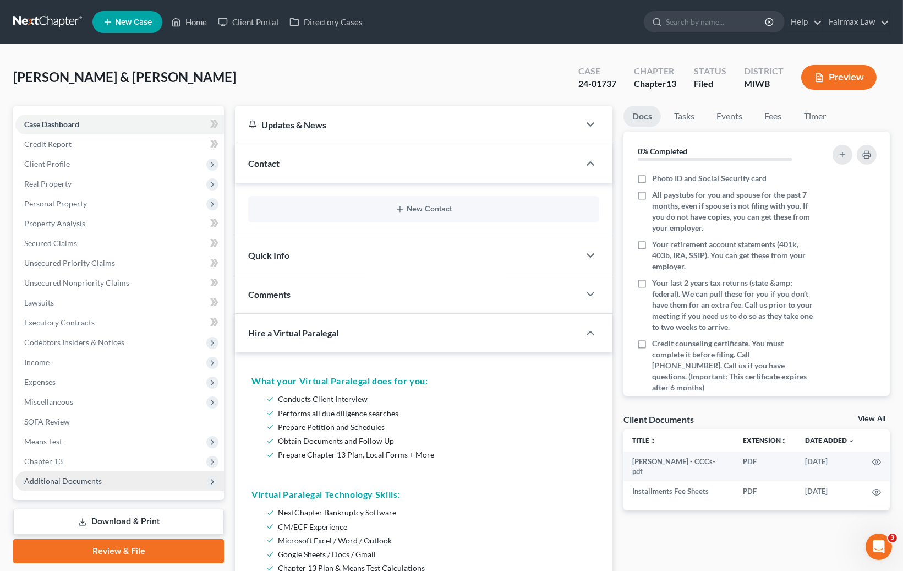
click at [101, 476] on span "Additional Documents" at bounding box center [119, 481] width 209 height 20
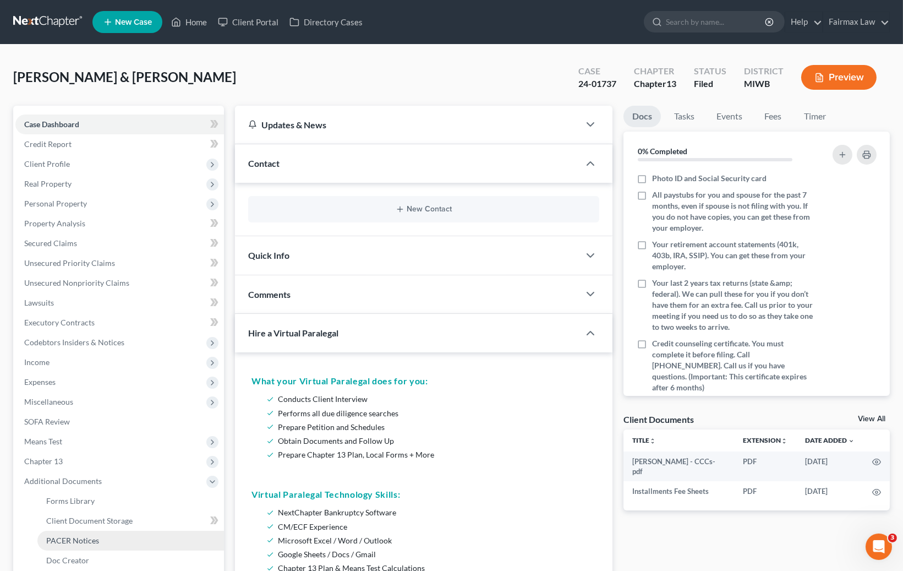
click at [75, 535] on span "PACER Notices" at bounding box center [72, 539] width 53 height 9
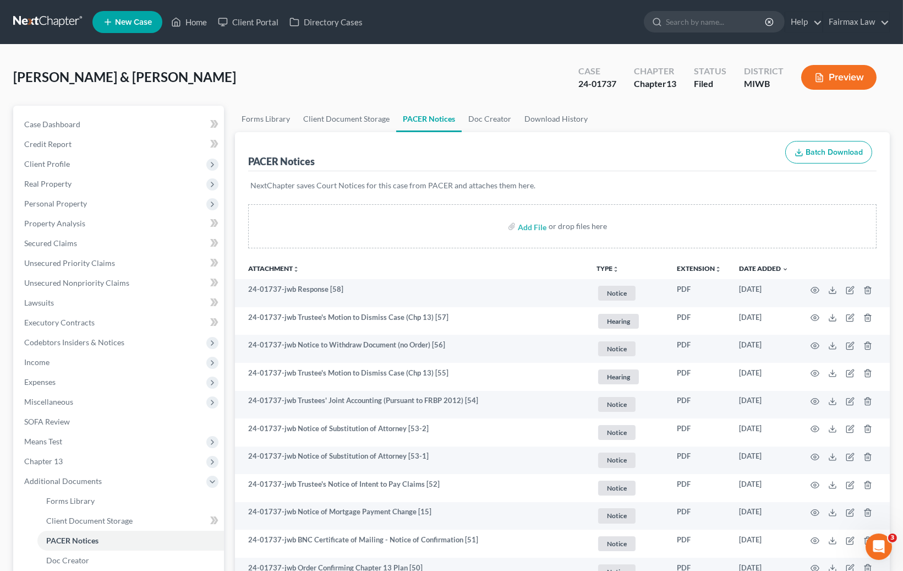
click at [31, 79] on span "[PERSON_NAME] & [PERSON_NAME]" at bounding box center [124, 77] width 223 height 16
copy span "[PERSON_NAME]"
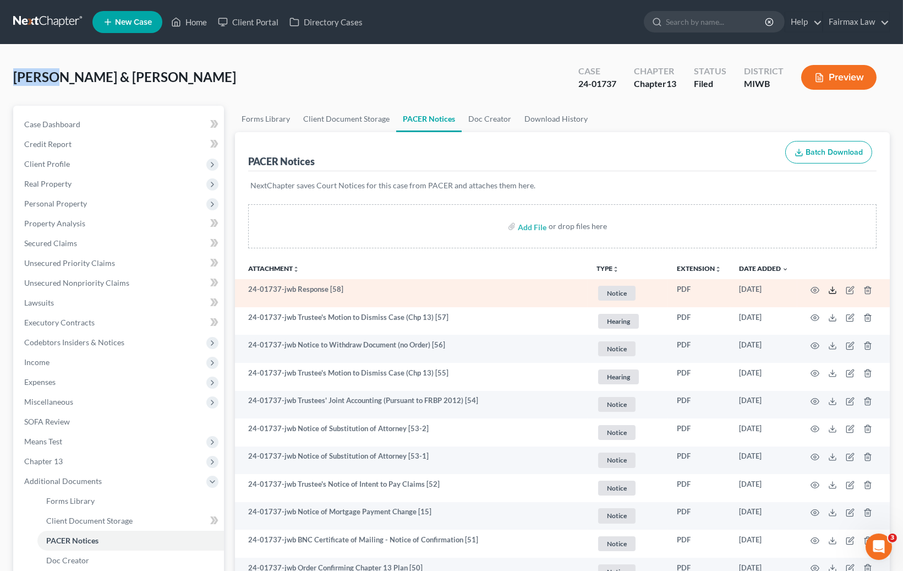
click at [836, 289] on icon at bounding box center [832, 290] width 9 height 9
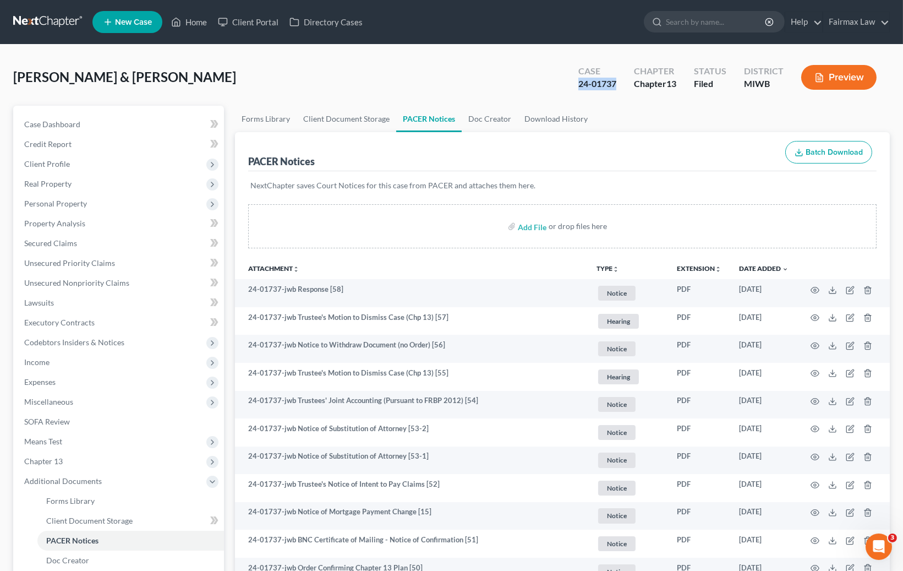
drag, startPoint x: 618, startPoint y: 85, endPoint x: 567, endPoint y: 85, distance: 51.2
click at [567, 85] on div "Case 24-01737 Chapter Chapter 13 Status Filed District MIWB Preview" at bounding box center [727, 77] width 325 height 39
copy div "24-01737"
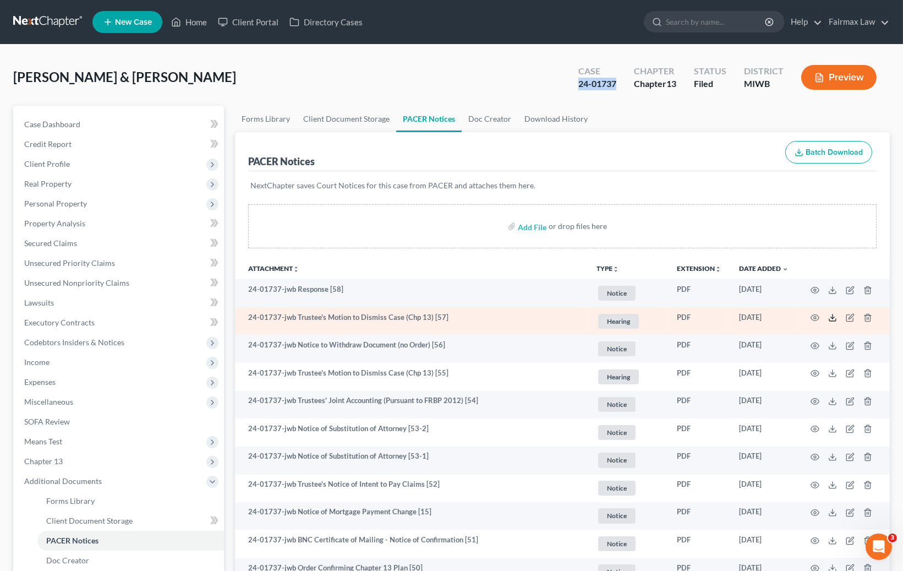
click at [833, 316] on line at bounding box center [833, 316] width 0 height 4
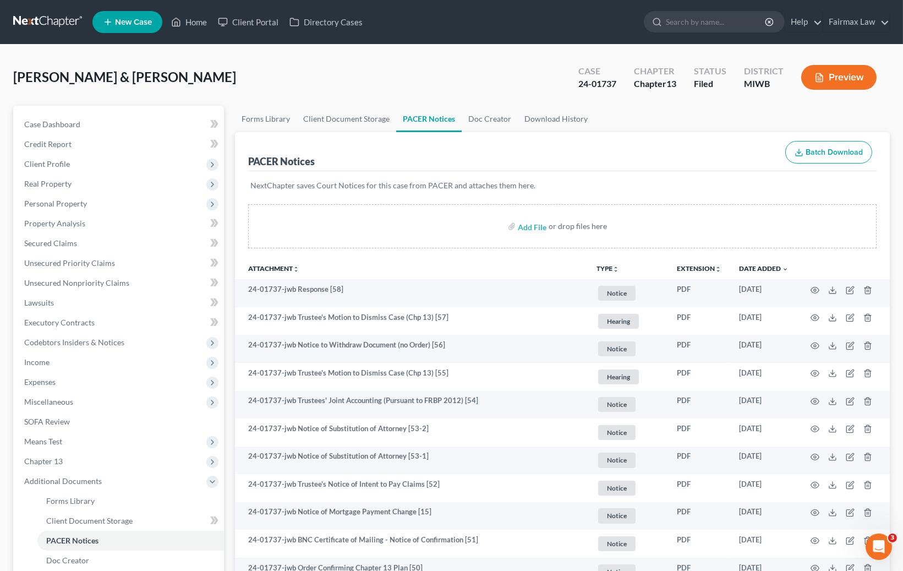
click at [597, 81] on div "24-01737" at bounding box center [597, 84] width 38 height 13
drag, startPoint x: 617, startPoint y: 82, endPoint x: 773, endPoint y: 26, distance: 166.1
click at [576, 83] on div "Case 24-01737" at bounding box center [598, 78] width 56 height 32
copy div "24-01737"
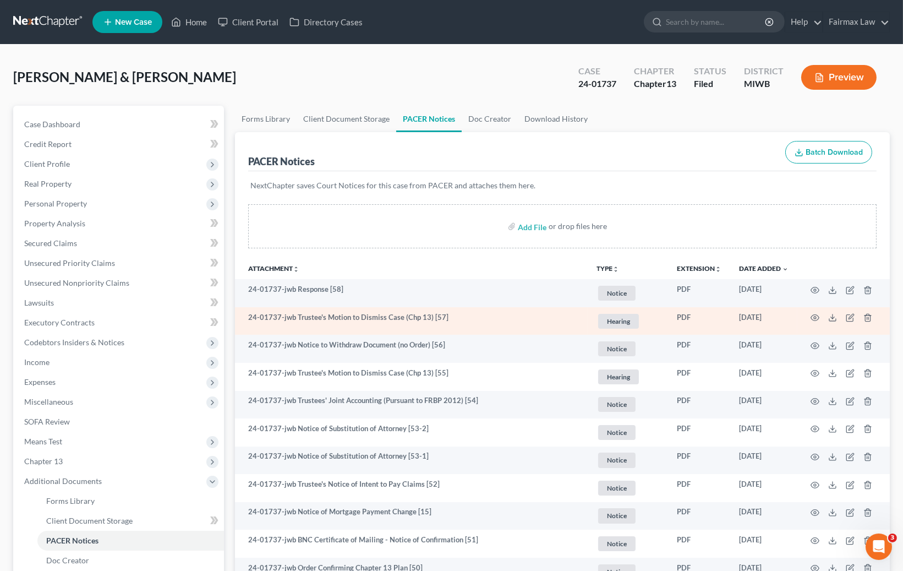
click at [430, 310] on td "24-01737-jwb Trustee's Motion to Dismiss Case (Chp 13) [57]" at bounding box center [411, 321] width 353 height 28
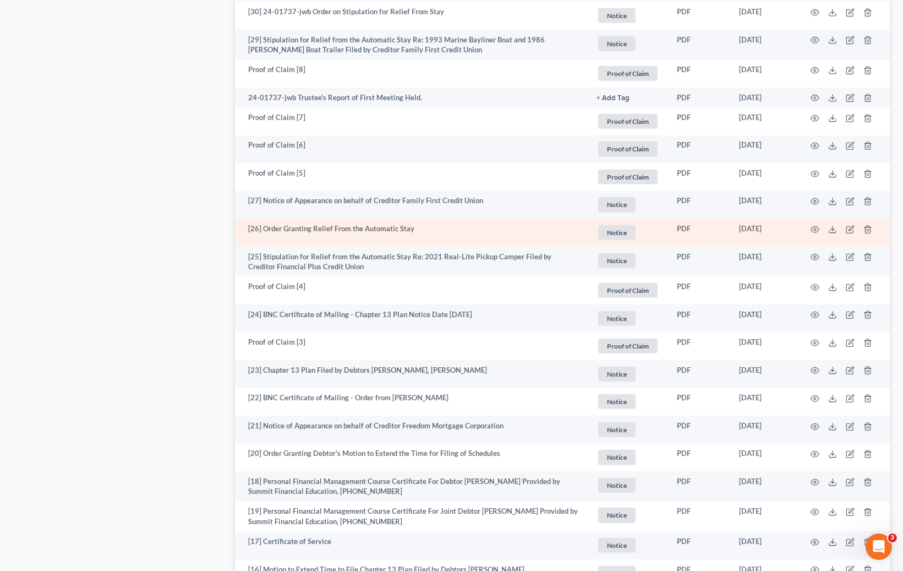
scroll to position [1527, 0]
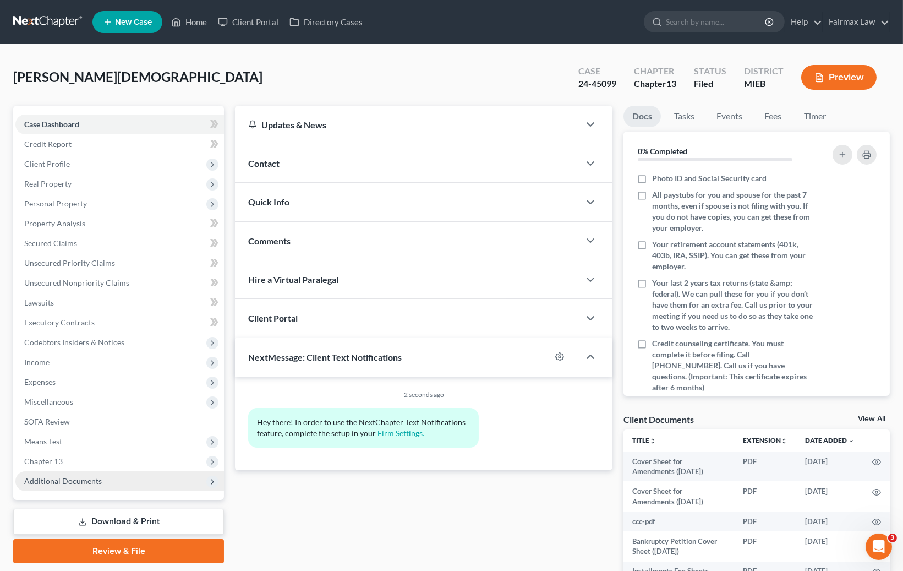
click at [58, 478] on span "Additional Documents" at bounding box center [63, 480] width 78 height 9
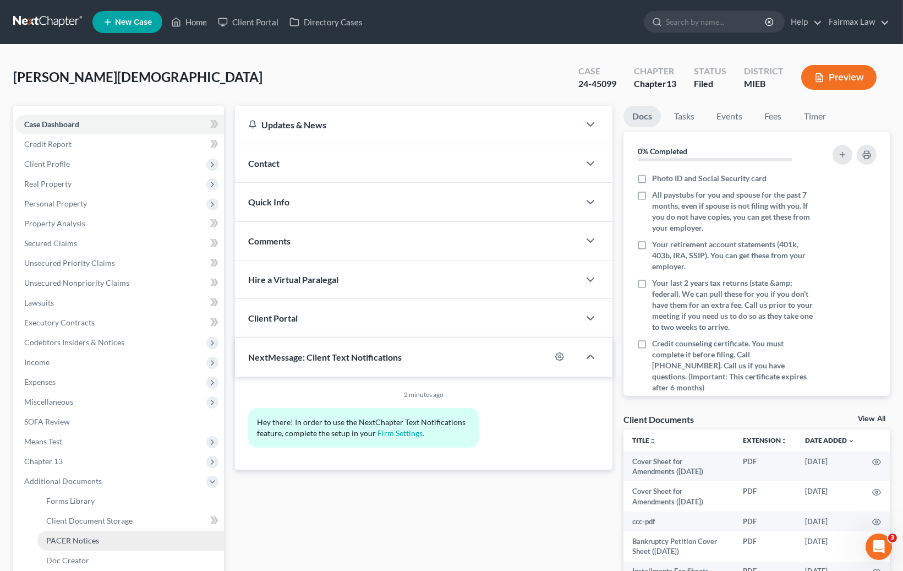
click at [76, 537] on span "PACER Notices" at bounding box center [72, 539] width 53 height 9
